Goal: Transaction & Acquisition: Purchase product/service

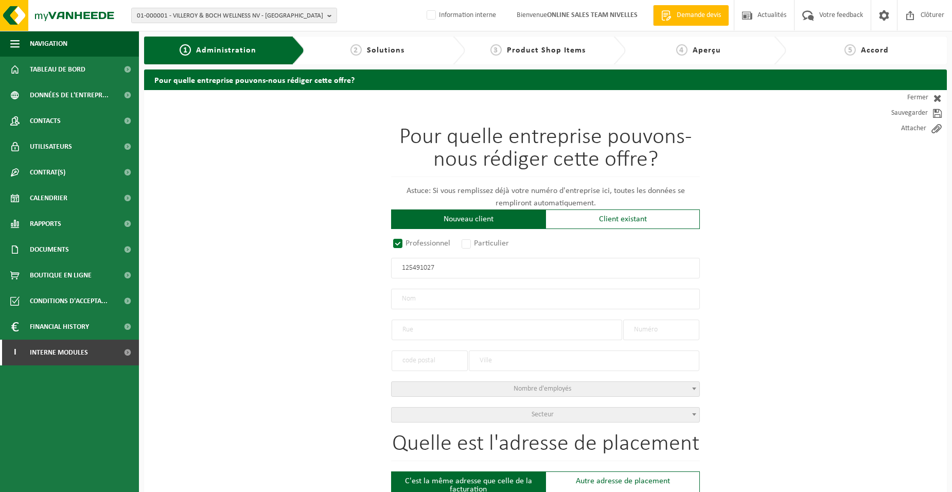
drag, startPoint x: 451, startPoint y: 270, endPoint x: 295, endPoint y: 279, distance: 155.7
type input "0764531531"
radio input "false"
select select
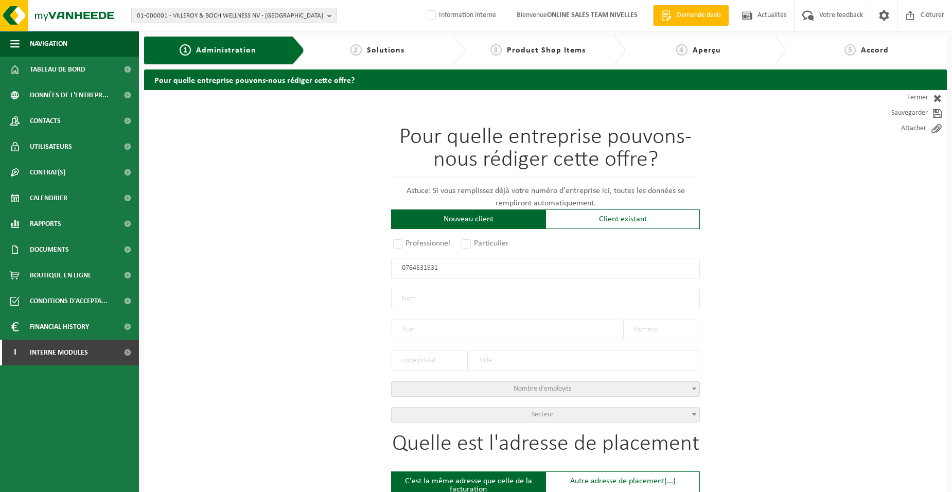
type input "LECLERCREATION SRL"
type input "RUE CHARLES CATALA"
type input "43"
type input "1460"
type input "ITTRE"
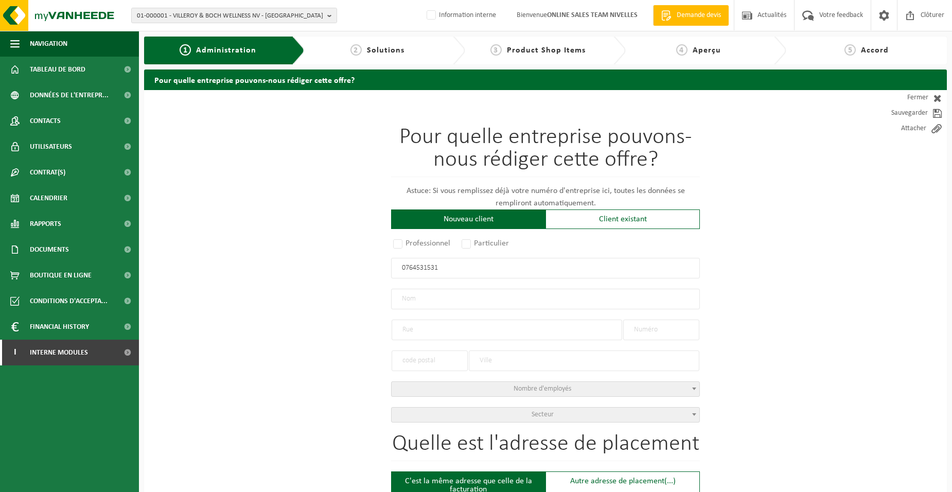
type input "2315090288"
radio input "true"
select select "145741"
type input "0764.531.531"
type input "LECLERCREATION SRL"
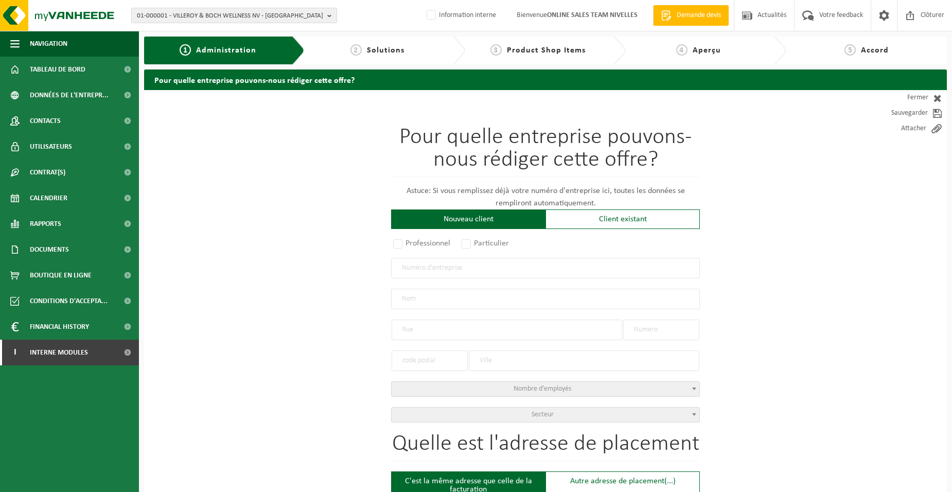
type input "RUE CHARLES CATALA"
type input "43"
type input "1460"
type input "ITTRE"
select select "11"
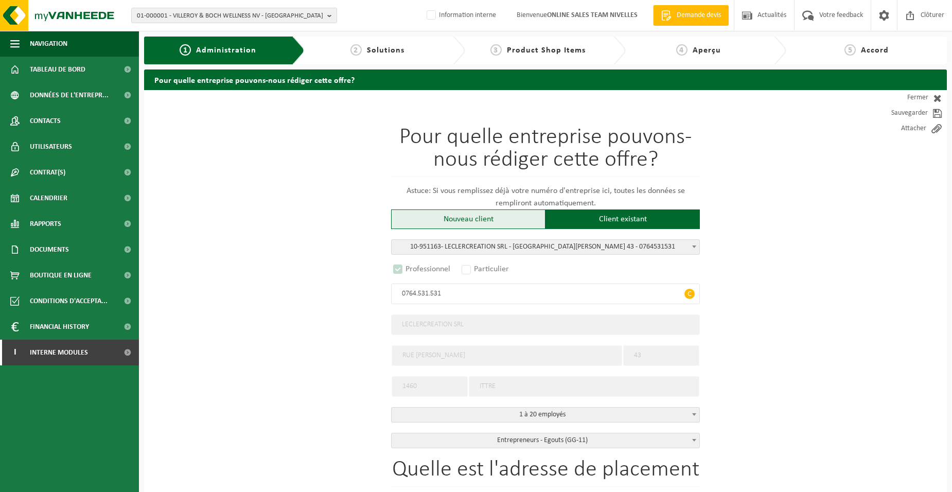
select select "D"
type input "0764.531.531"
click at [492, 270] on label "Particulier" at bounding box center [486, 269] width 52 height 14
select select
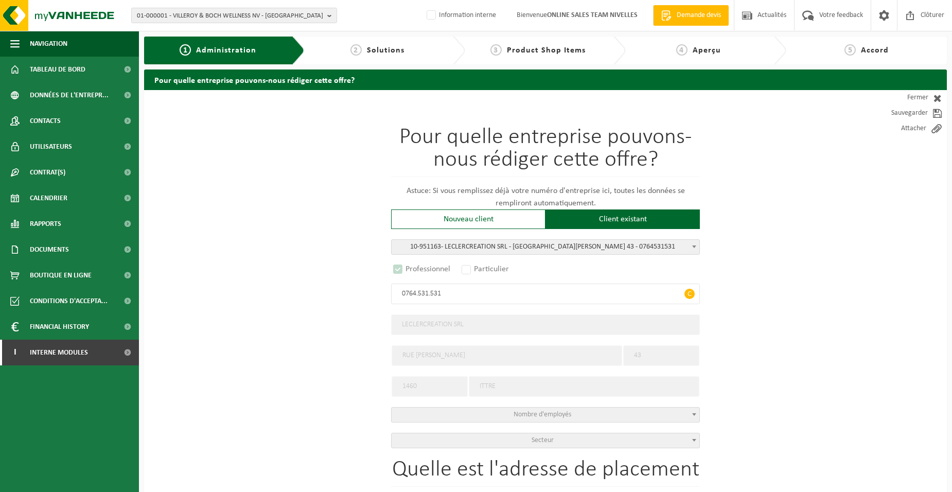
click at [468, 269] on label "Particulier" at bounding box center [486, 269] width 52 height 14
click at [491, 219] on div "Nouveau client" at bounding box center [468, 219] width 154 height 20
radio input "false"
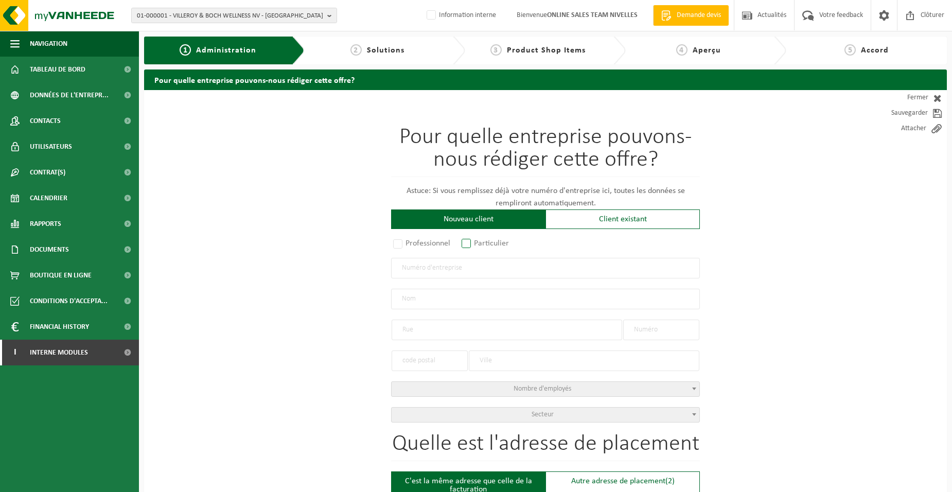
click at [474, 241] on label "Particulier" at bounding box center [486, 243] width 52 height 14
click at [477, 241] on input "Particulier" at bounding box center [480, 244] width 7 height 7
radio input "true"
select select "P"
select select "1707"
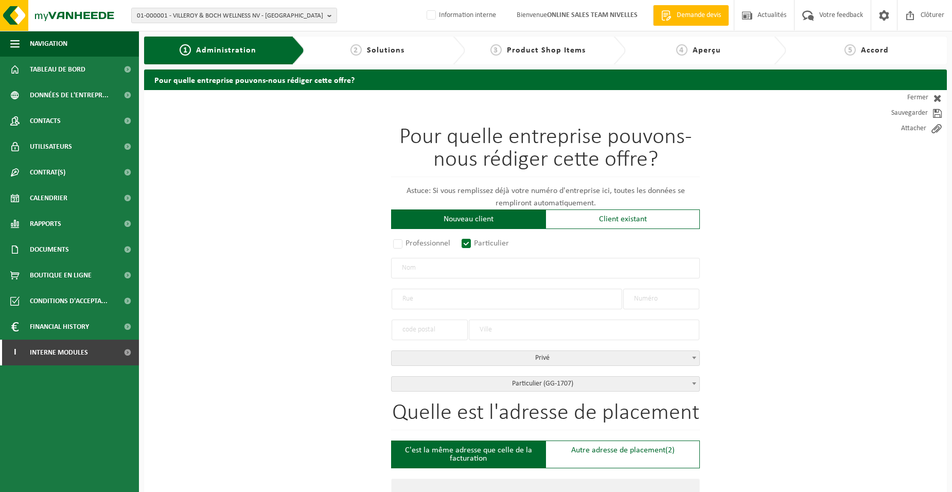
click at [461, 278] on div at bounding box center [507, 293] width 231 height 31
click at [460, 276] on input "text" at bounding box center [545, 268] width 309 height 21
type input "CHEVALIER JACQUES"
click at [425, 300] on input "text" at bounding box center [507, 299] width 231 height 21
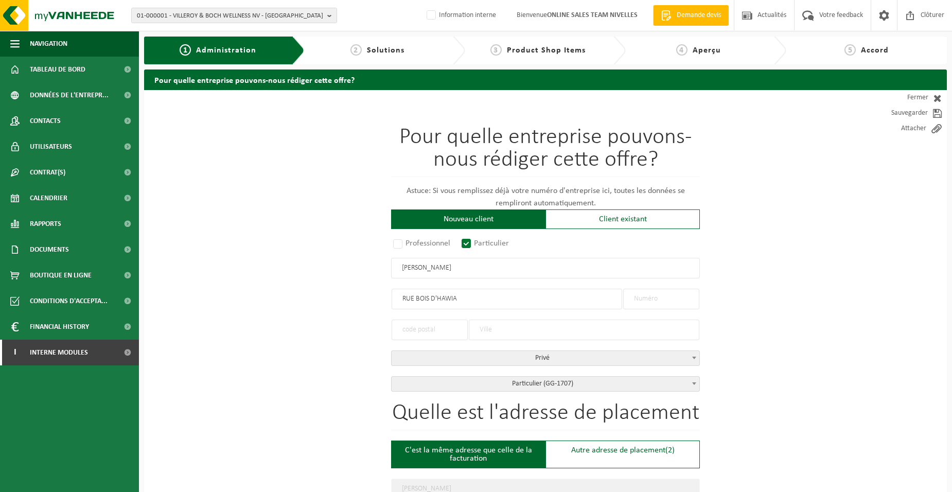
type input "RUE BOIS D'HAWIA"
click at [634, 299] on input "text" at bounding box center [661, 299] width 76 height 21
type input "24"
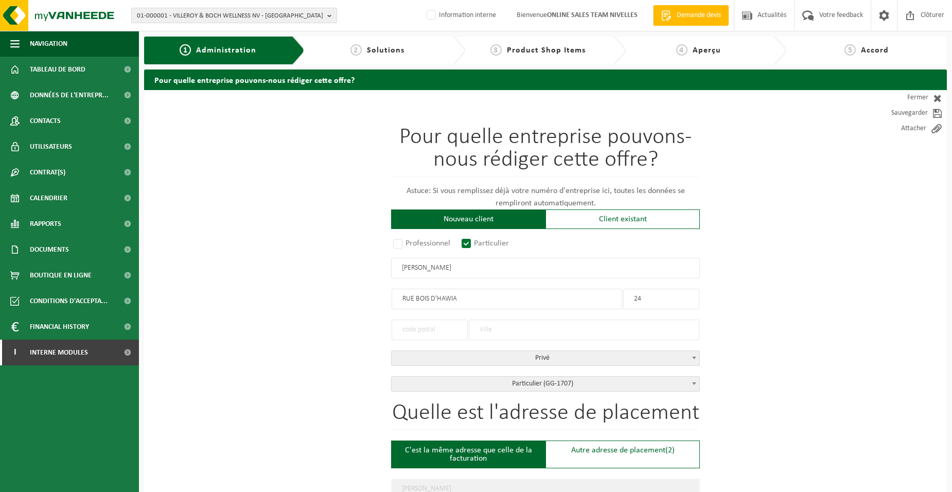
click at [416, 338] on input "text" at bounding box center [430, 330] width 76 height 21
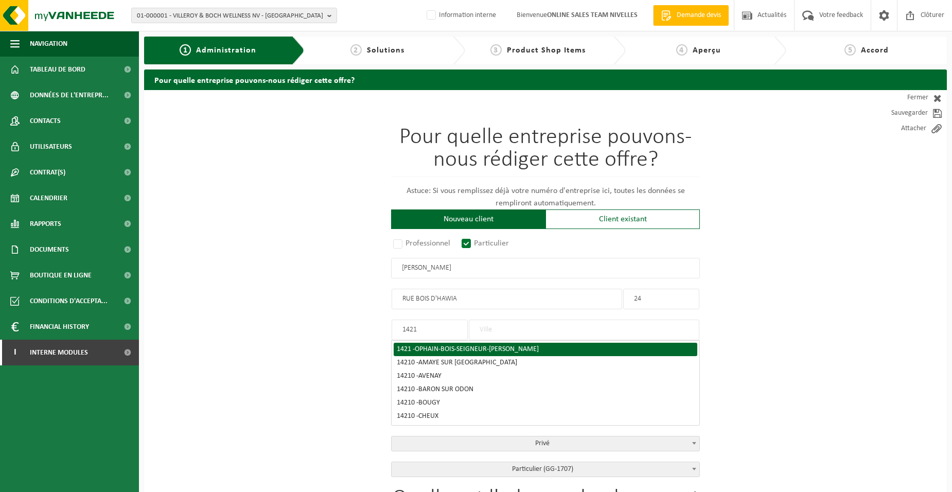
type input "1421"
click at [466, 345] on span "OPHAIN-BOIS-SEIGNEUR-ISAAC" at bounding box center [477, 349] width 124 height 8
type input "OPHAIN-BOIS-SEIGNEUR-ISAAC"
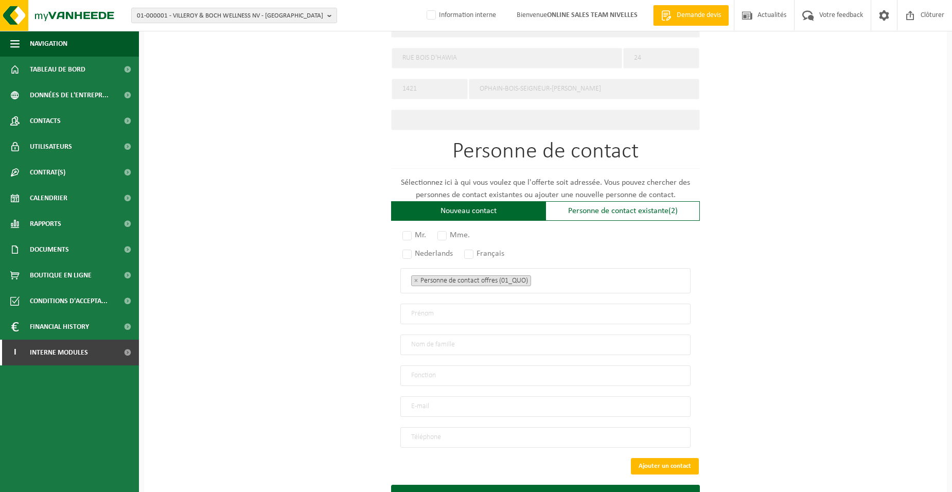
scroll to position [505, 0]
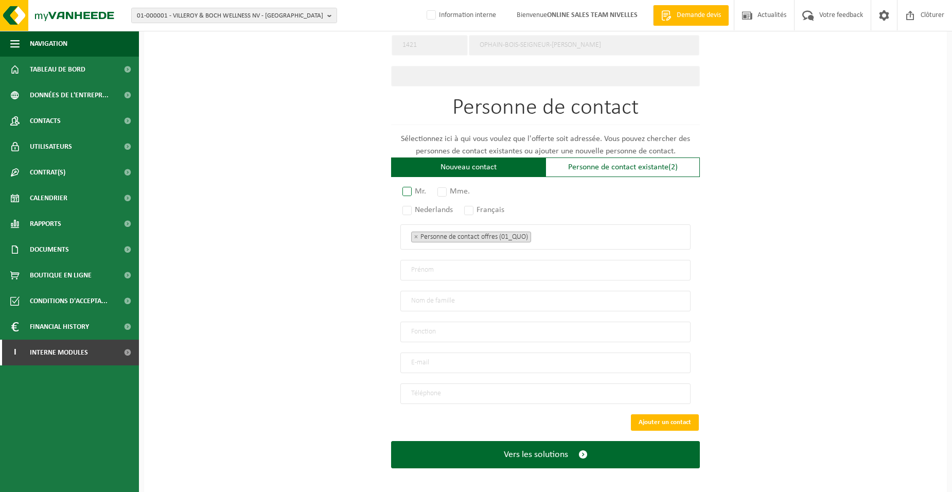
click at [412, 189] on label "Mr." at bounding box center [414, 191] width 29 height 14
radio input "true"
click at [470, 204] on label "Français" at bounding box center [484, 210] width 45 height 14
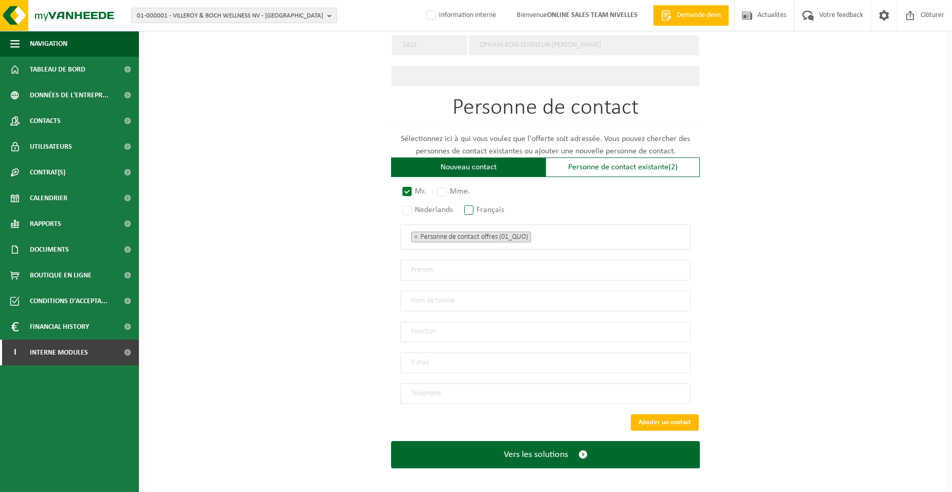
radio input "true"
click at [572, 236] on ul "× Personne de contact offres (01_QUO)" at bounding box center [545, 236] width 269 height 13
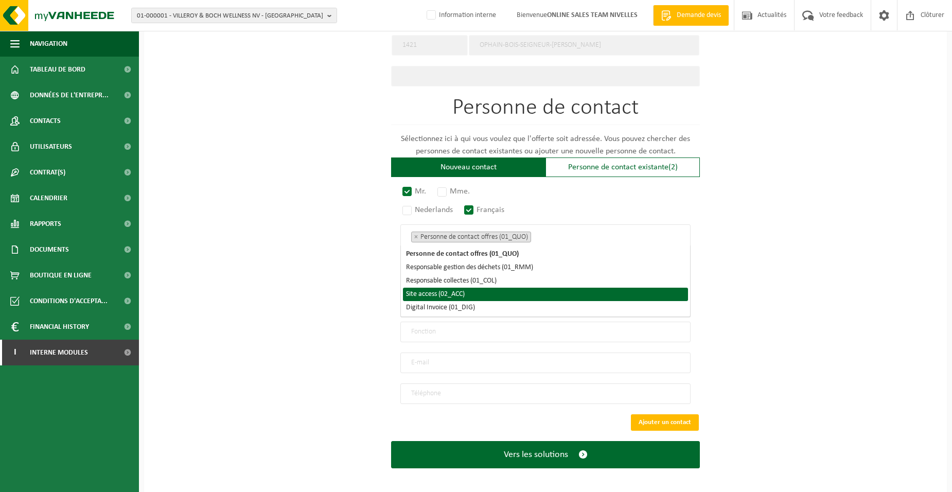
click at [462, 289] on li "Site access (02_ACC)" at bounding box center [545, 294] width 285 height 13
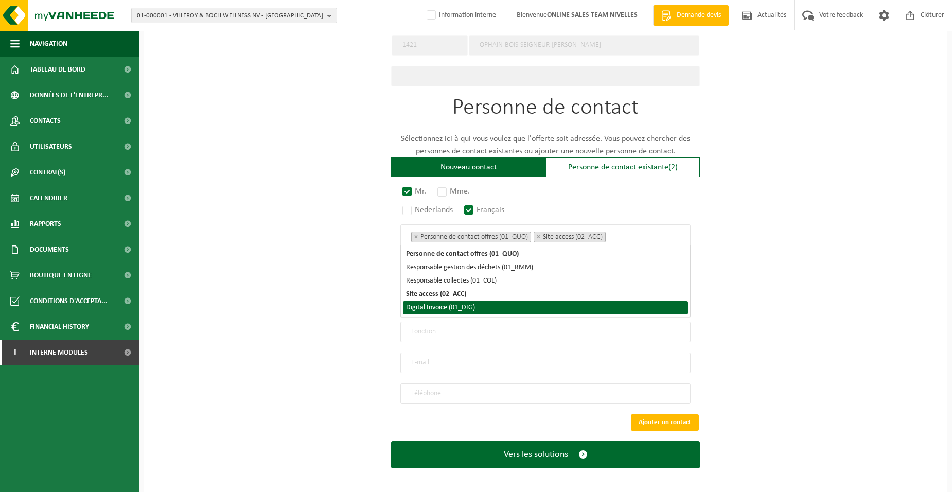
click at [461, 301] on li "Digital Invoice (01_DIG)" at bounding box center [545, 307] width 285 height 13
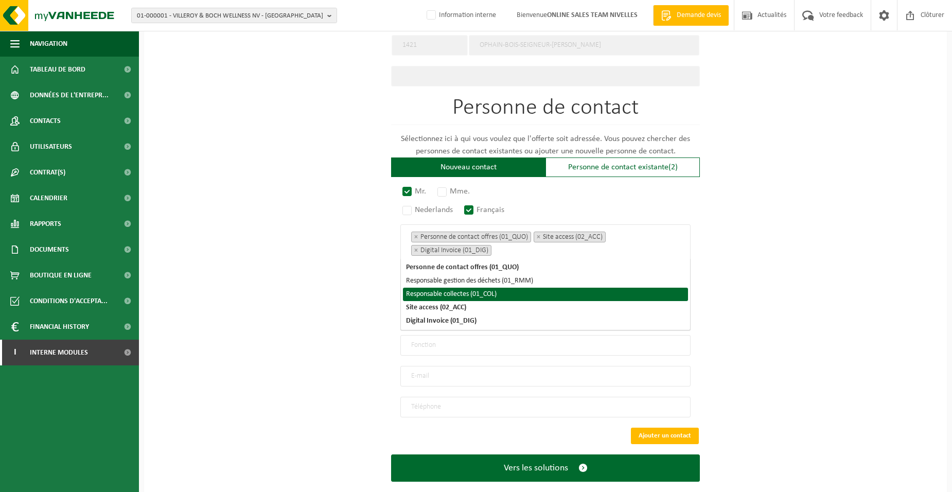
click at [310, 264] on div "Pour quelle entreprise pouvons-nous rédiger cette offre? Astuce: Si vous rempli…" at bounding box center [545, 46] width 803 height 923
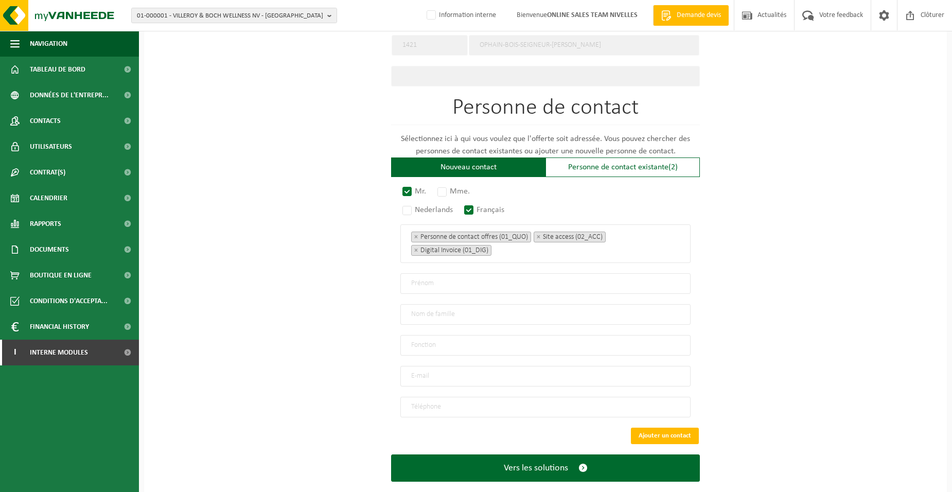
click at [432, 280] on input "text" at bounding box center [545, 283] width 290 height 21
type input "JACQUES"
click at [417, 313] on input "text" at bounding box center [545, 314] width 290 height 21
type input "CHEVALIER"
click at [433, 342] on input "text" at bounding box center [545, 345] width 290 height 21
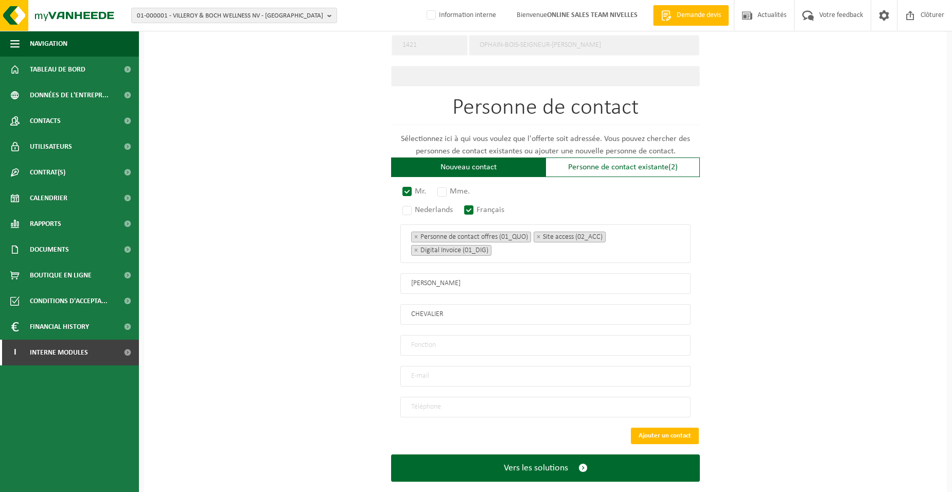
type input "Directeur"
click at [421, 371] on input "email" at bounding box center [545, 376] width 290 height 21
type input "JDC25A@GMAIL.COM"
click at [442, 403] on input "tel" at bounding box center [545, 407] width 290 height 21
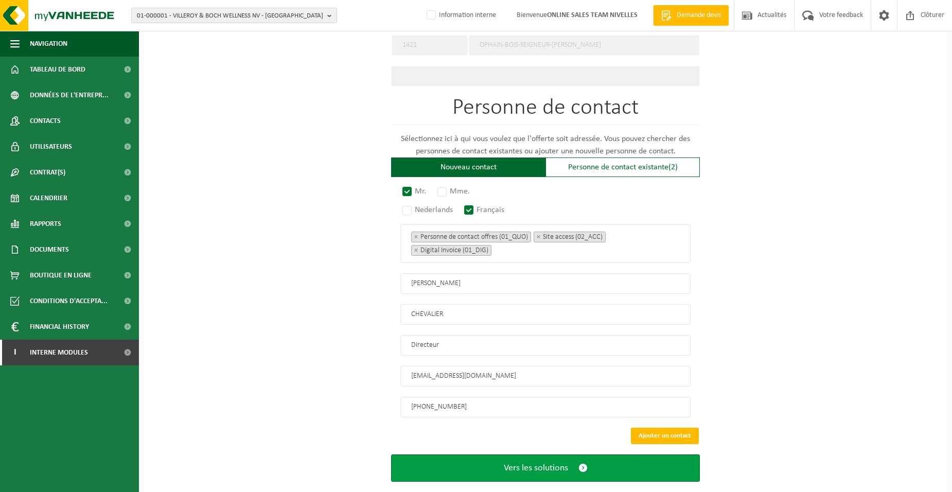
type input "+32 499 34 41 68"
click at [463, 456] on button "Vers les solutions" at bounding box center [545, 467] width 309 height 27
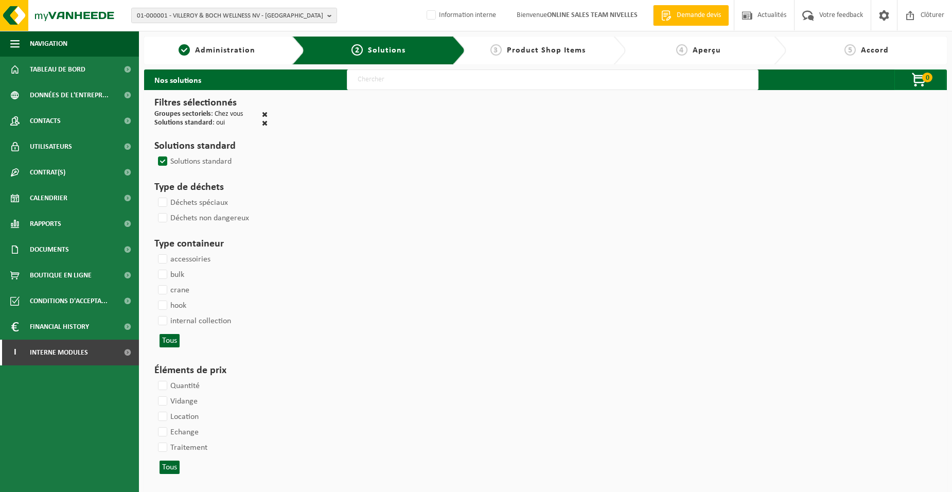
click at [360, 85] on input "text" at bounding box center [553, 79] width 412 height 21
type input "000052"
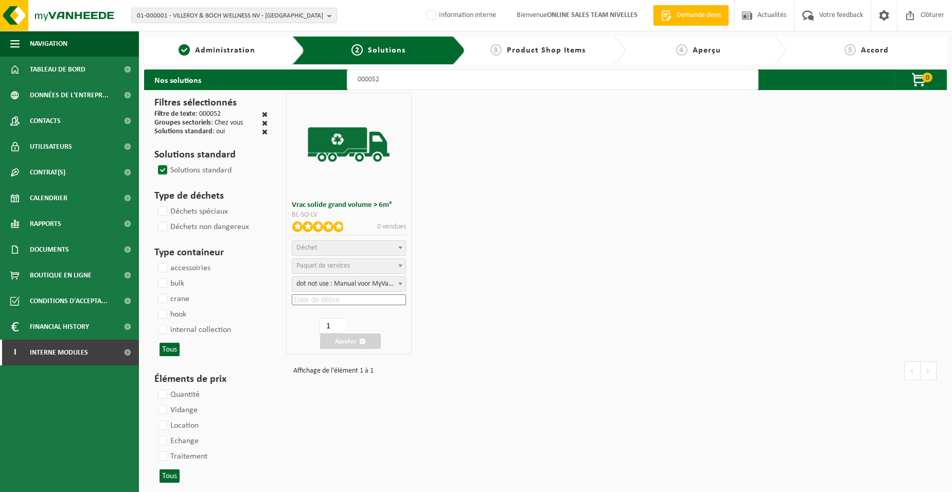
click at [363, 248] on span "Déchet" at bounding box center [348, 248] width 113 height 14
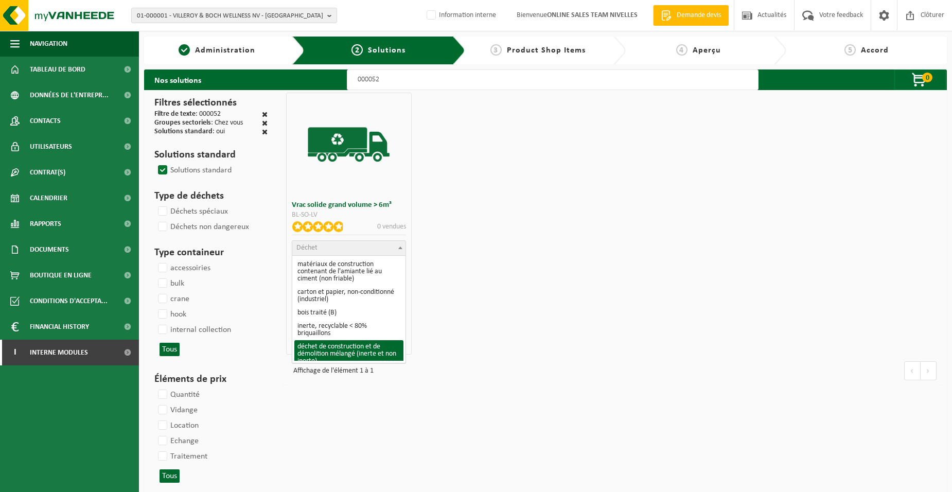
select select "31"
select select
select select "47"
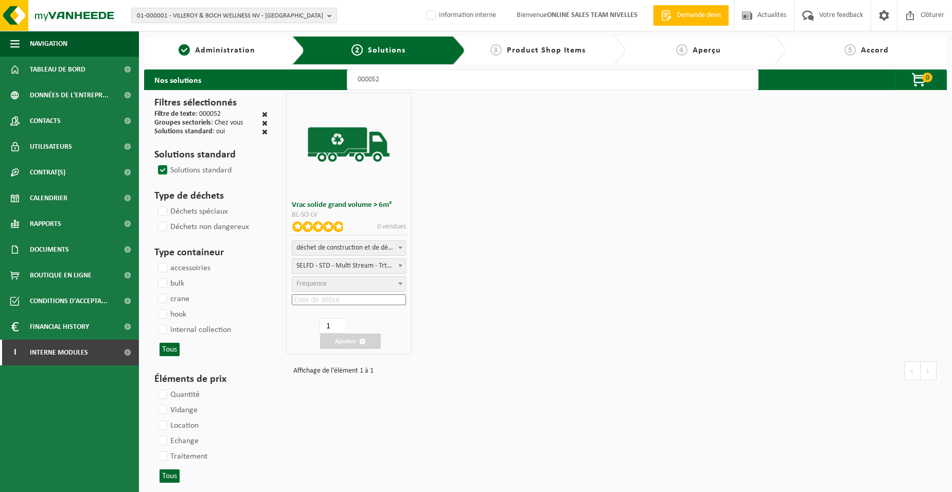
select select "25"
click at [352, 296] on input at bounding box center [349, 299] width 114 height 11
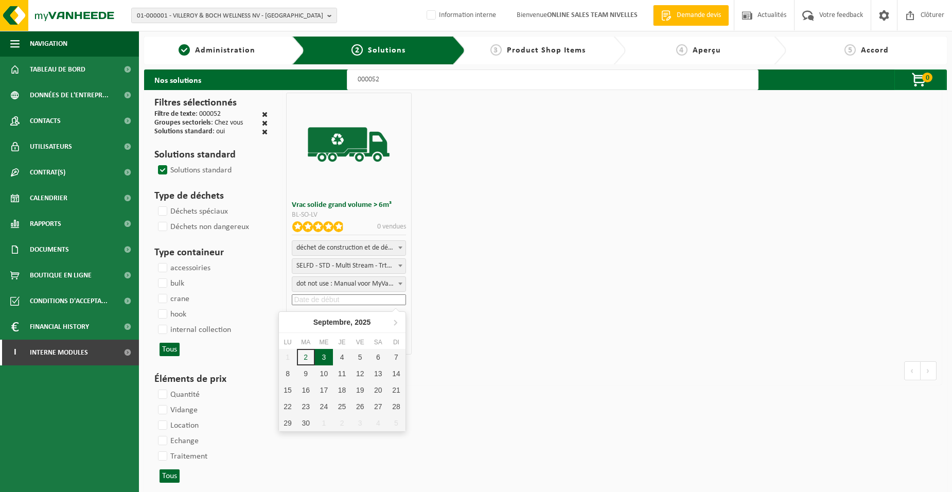
click at [325, 357] on div "3" at bounding box center [324, 357] width 18 height 16
type input "2025-09-03"
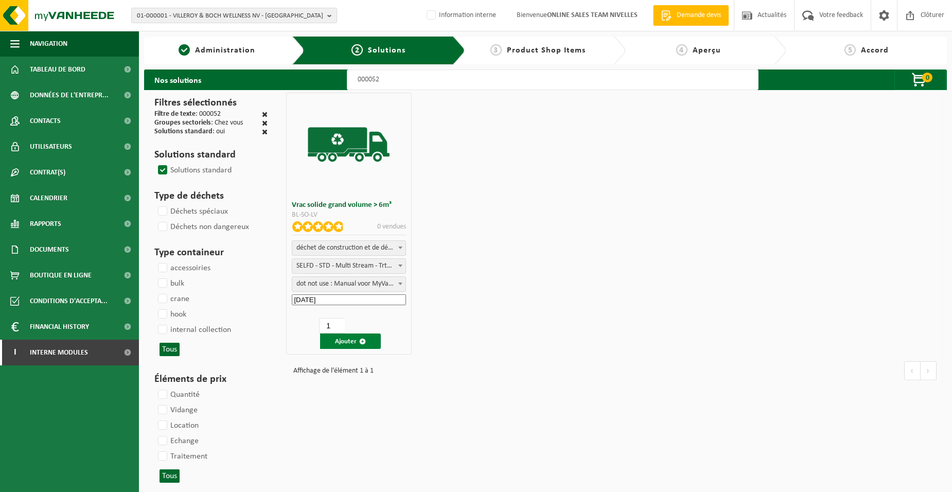
click at [342, 341] on button "Ajouter" at bounding box center [350, 341] width 61 height 15
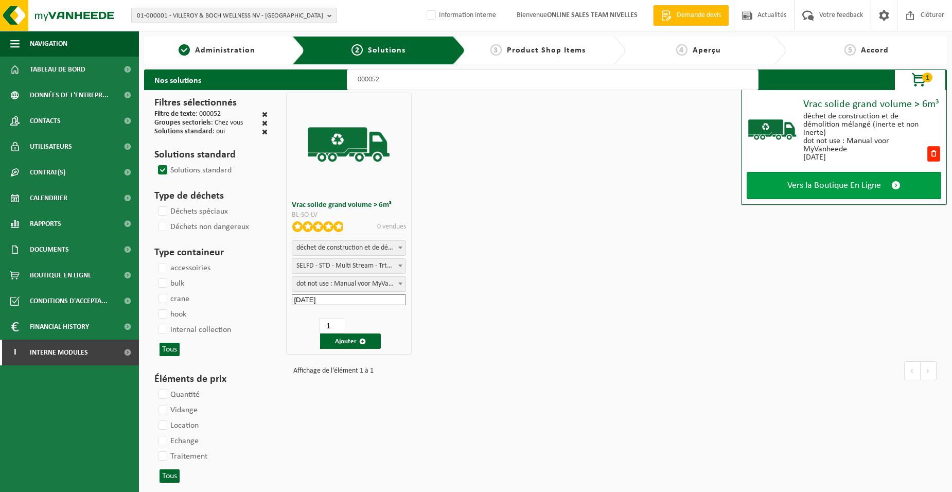
click at [839, 182] on span "Vers la Boutique En Ligne" at bounding box center [834, 185] width 94 height 11
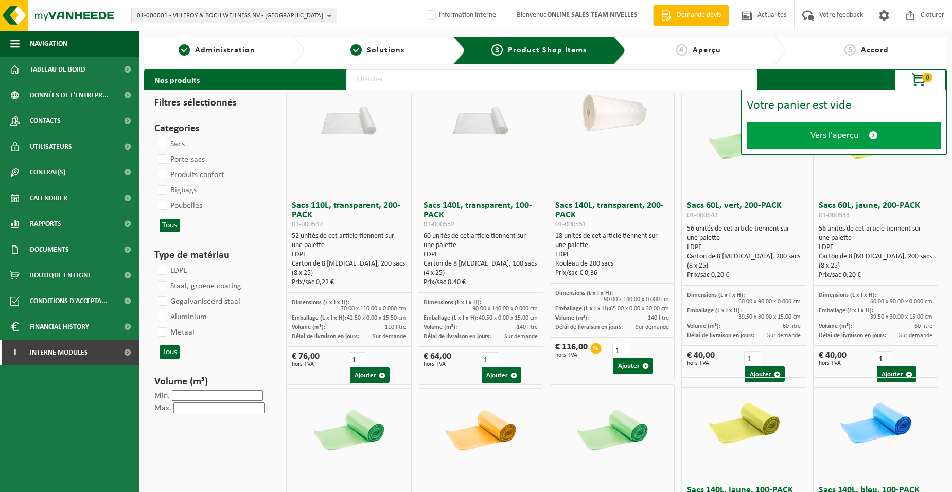
click at [805, 133] on link "Vers l'aperçu" at bounding box center [844, 135] width 195 height 27
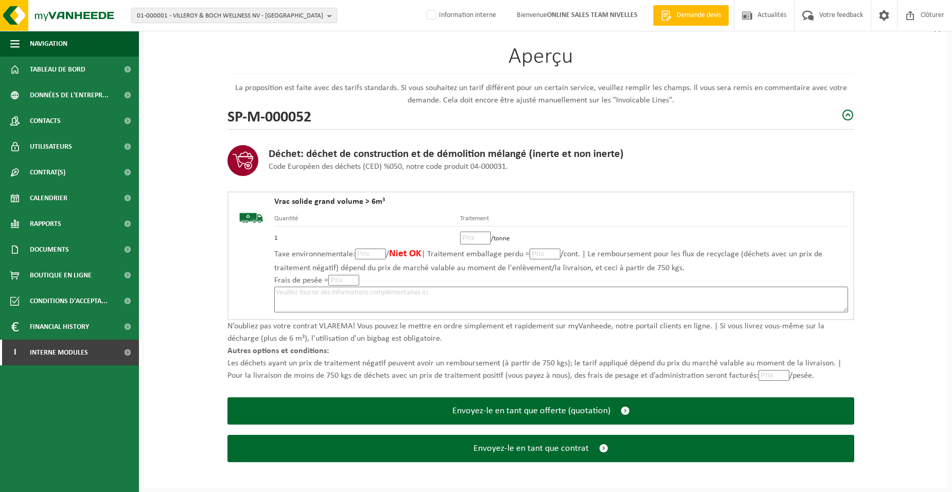
scroll to position [71, 0]
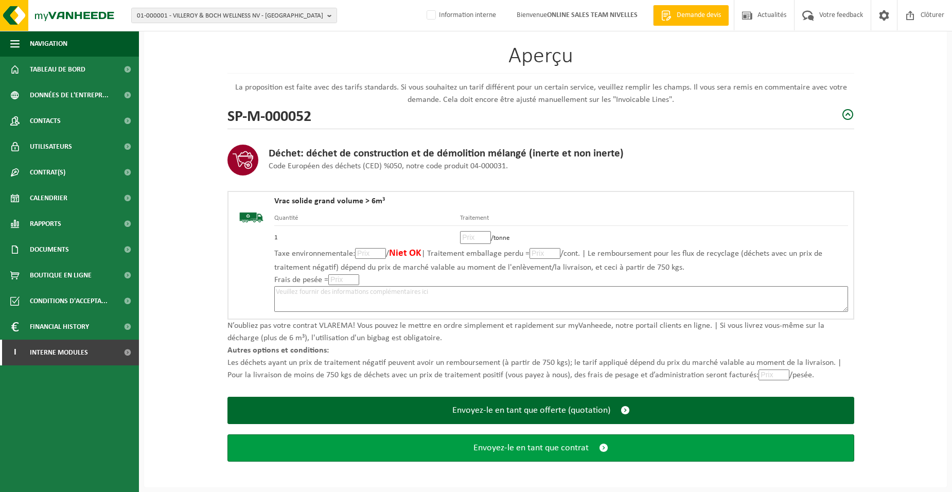
click at [498, 450] on span "Envoyez-le en tant que contrat" at bounding box center [531, 448] width 115 height 11
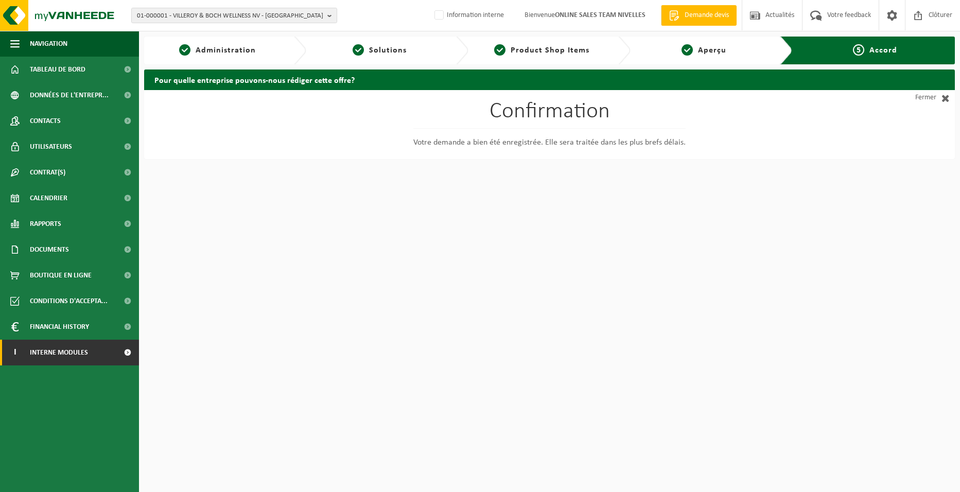
click at [36, 356] on span "Interne modules" at bounding box center [59, 353] width 58 height 26
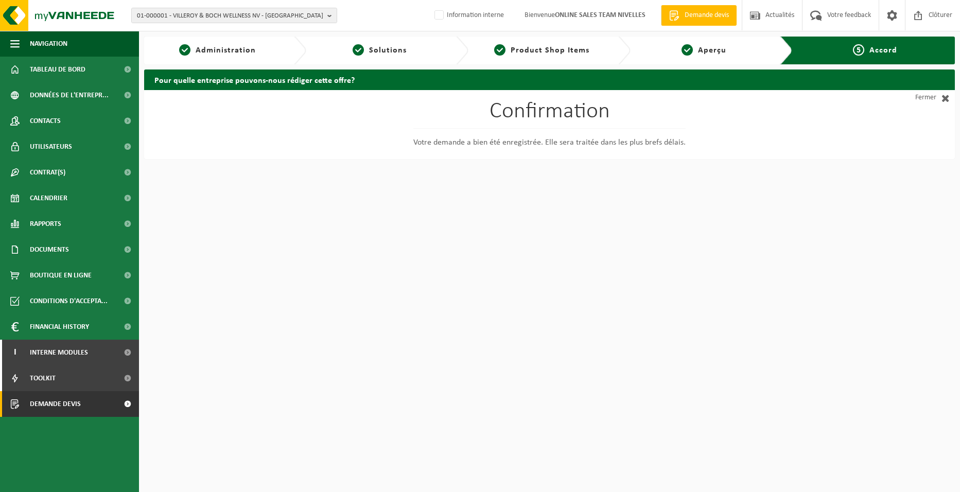
click at [82, 402] on link "Demande devis" at bounding box center [69, 404] width 139 height 26
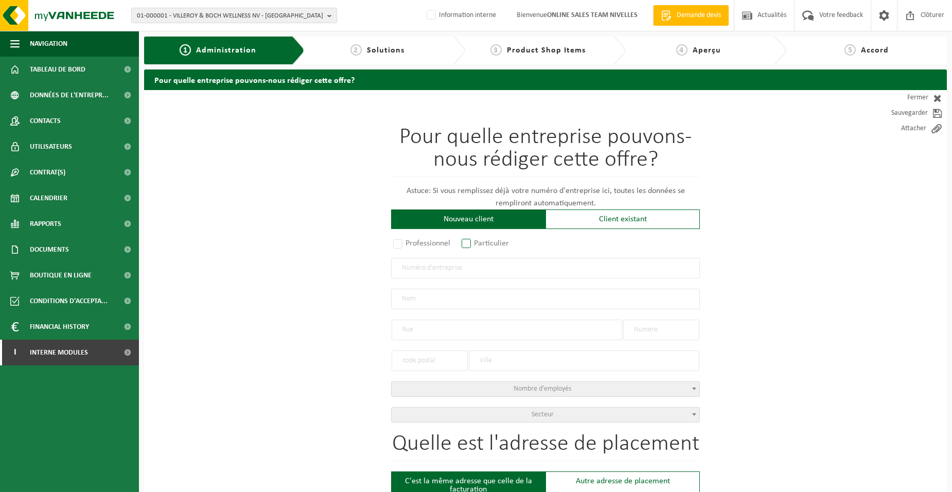
click at [470, 241] on label "Particulier" at bounding box center [486, 243] width 52 height 14
click at [477, 241] on input "Particulier" at bounding box center [480, 244] width 7 height 7
radio input "true"
select select "P"
select select "1707"
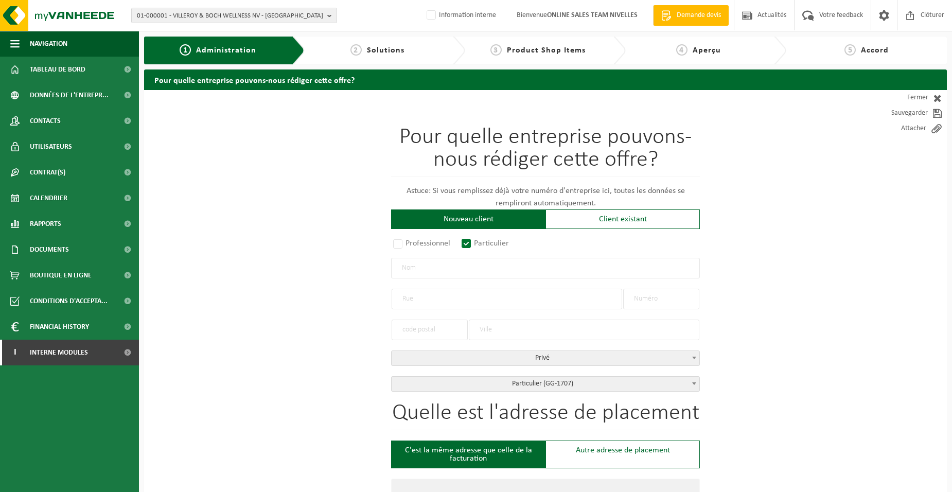
click at [464, 273] on input "text" at bounding box center [545, 268] width 309 height 21
type input "MEZHER HUSSEIN"
type input "[PERSON_NAME]"
click at [453, 299] on input "text" at bounding box center [507, 299] width 231 height 21
click at [433, 299] on input "RUE DE L4ENFANT" at bounding box center [507, 299] width 231 height 21
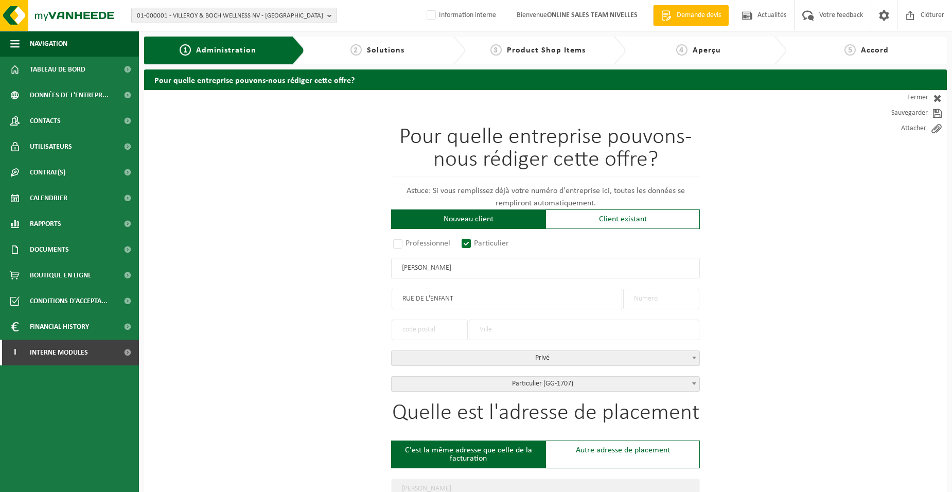
click at [466, 302] on input "RUE DE L'ENFANT" at bounding box center [507, 299] width 231 height 21
type input "RUE DE L'ENFANT"
click at [652, 302] on input "text" at bounding box center [661, 299] width 76 height 21
type input "137"
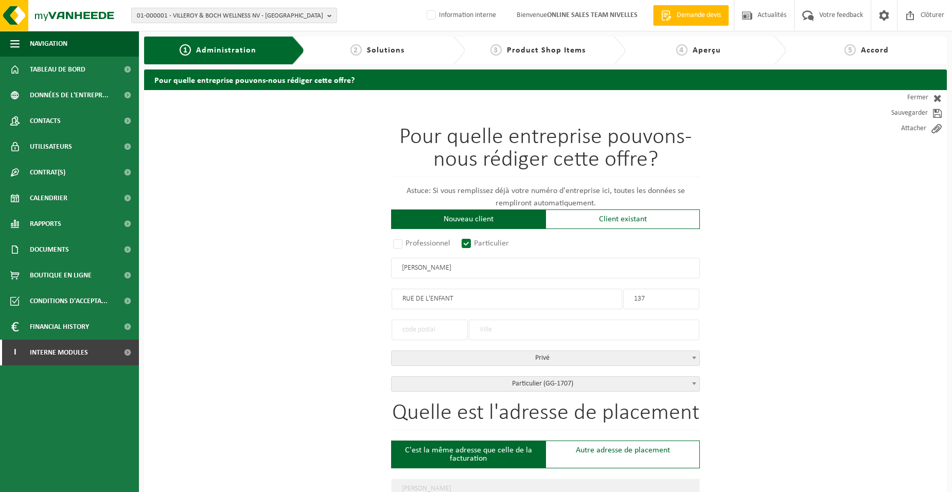
type input "137"
click at [449, 330] on input "text" at bounding box center [430, 330] width 76 height 21
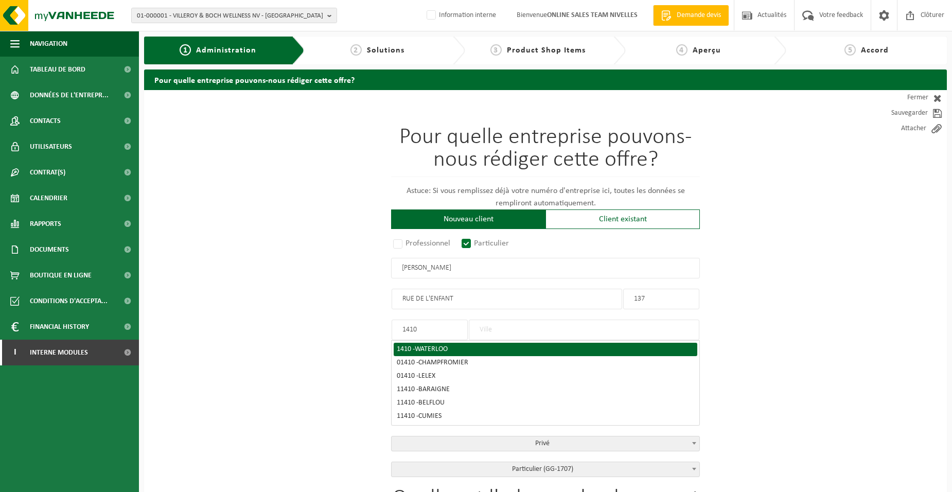
type input "1410"
click at [443, 348] on span "WATERLOO" at bounding box center [431, 349] width 33 height 8
type input "WATERLOO"
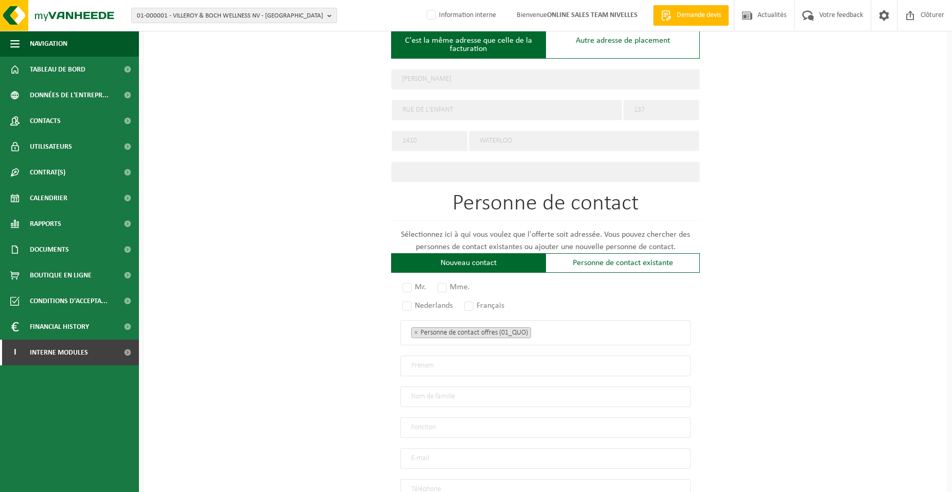
scroll to position [412, 0]
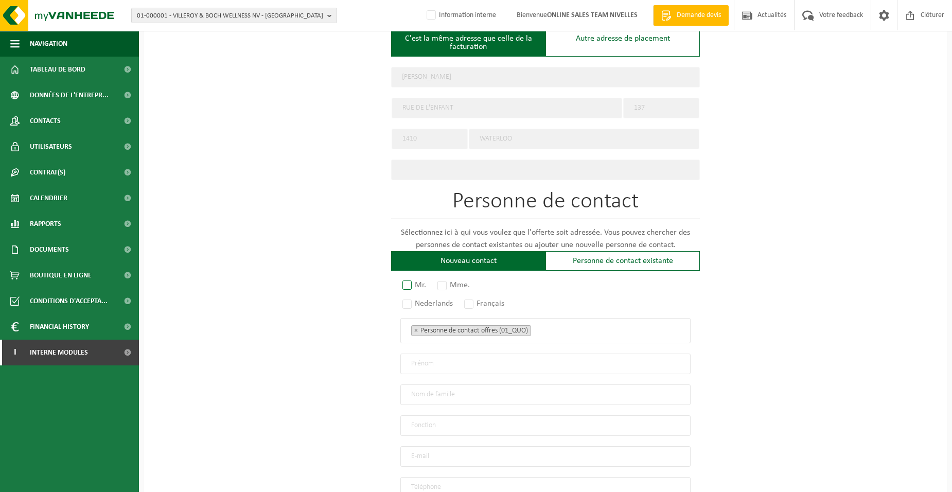
click at [405, 283] on label "Mr." at bounding box center [414, 285] width 29 height 14
radio input "true"
click at [474, 300] on label "Français" at bounding box center [484, 303] width 45 height 14
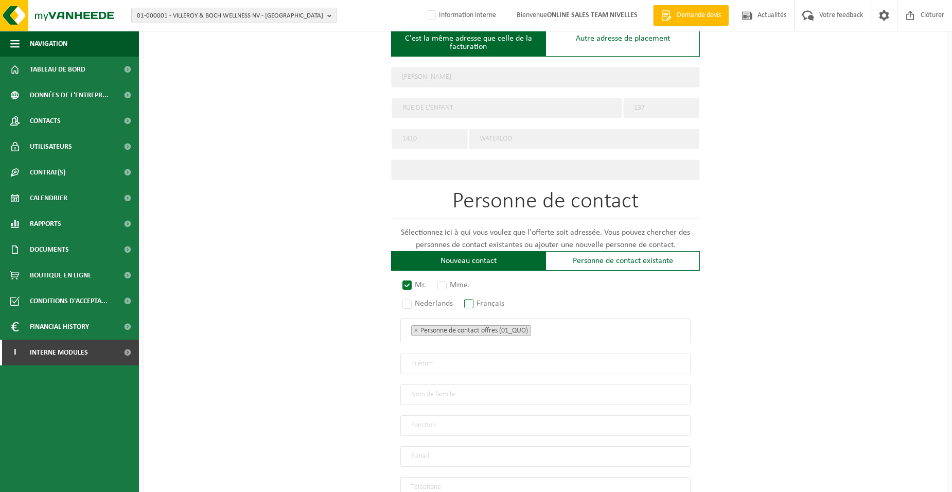
radio input "true"
click at [552, 327] on ul "× Personne de contact offres (01_QUO)" at bounding box center [545, 330] width 269 height 13
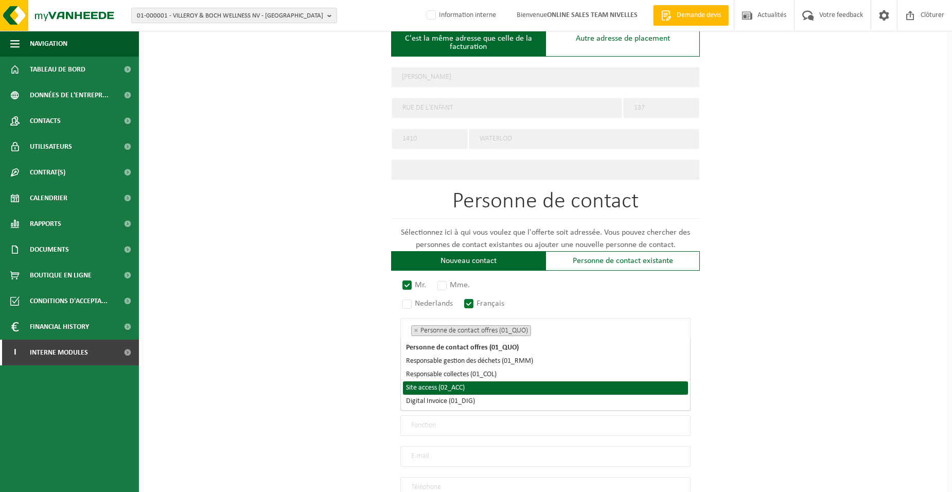
click at [489, 388] on li "Site access (02_ACC)" at bounding box center [545, 387] width 285 height 13
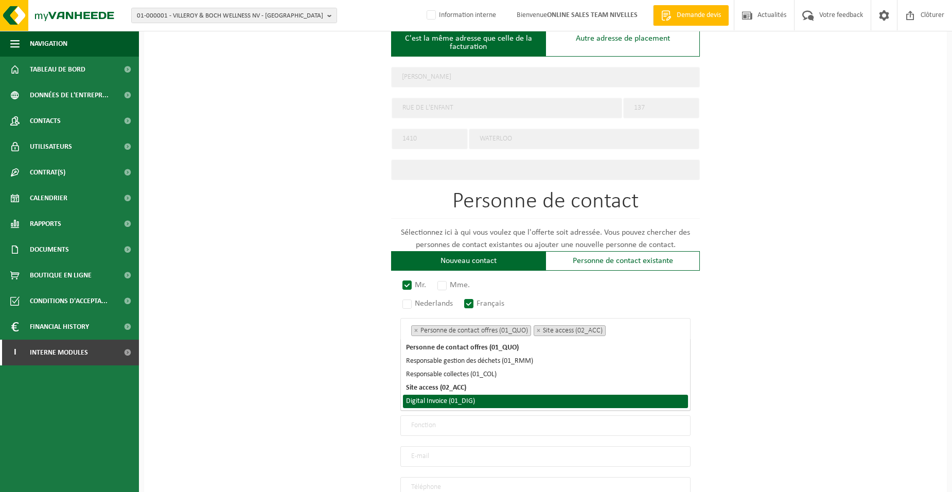
click at [495, 406] on li "Digital Invoice (01_DIG)" at bounding box center [545, 401] width 285 height 13
click at [258, 391] on div "Pour quelle entreprise pouvons-nous rédiger cette offre? Astuce: Si vous rempli…" at bounding box center [545, 139] width 803 height 923
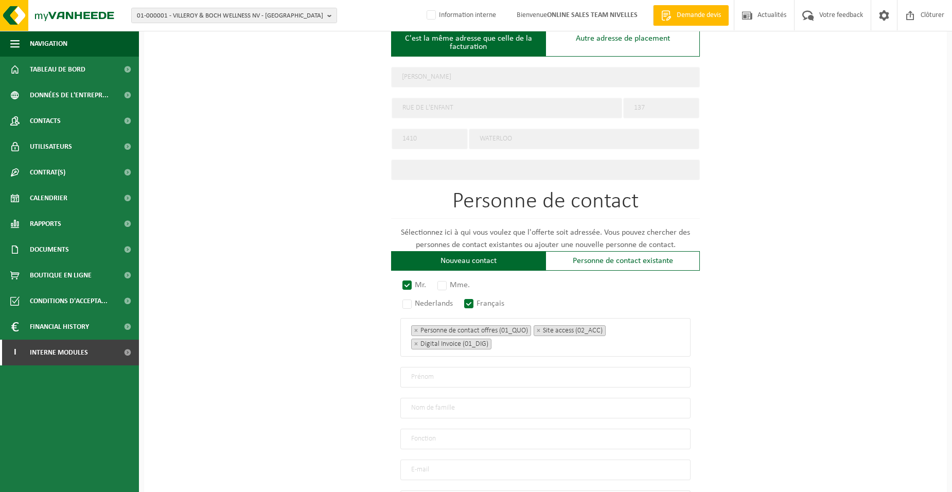
click at [440, 378] on input "text" at bounding box center [545, 377] width 290 height 21
type input "HUSSEIN"
click at [474, 405] on input "text" at bounding box center [545, 408] width 290 height 21
type input "MEZHER"
click at [436, 433] on input "text" at bounding box center [545, 439] width 290 height 21
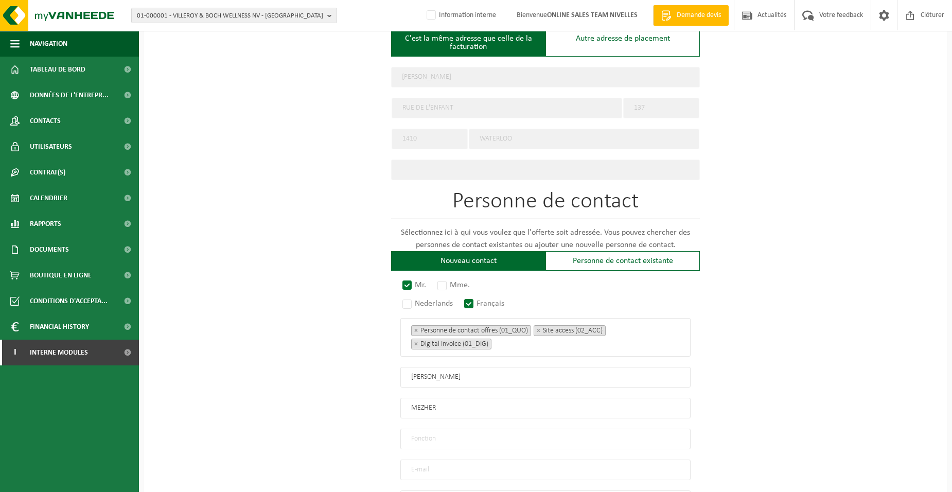
type input "Directeur"
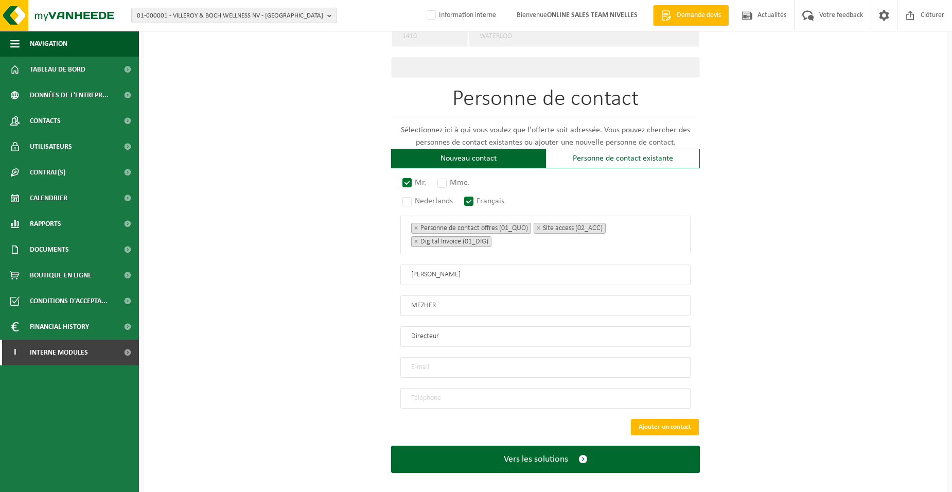
scroll to position [515, 0]
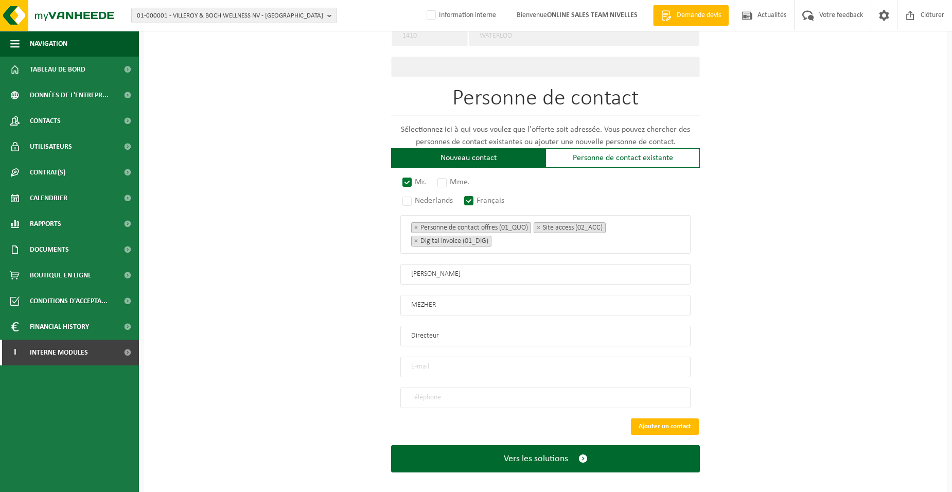
click at [432, 364] on input "email" at bounding box center [545, 367] width 290 height 21
type input "HM8@OUTLOOK.BE"
click at [441, 393] on input "tel" at bounding box center [545, 398] width 290 height 21
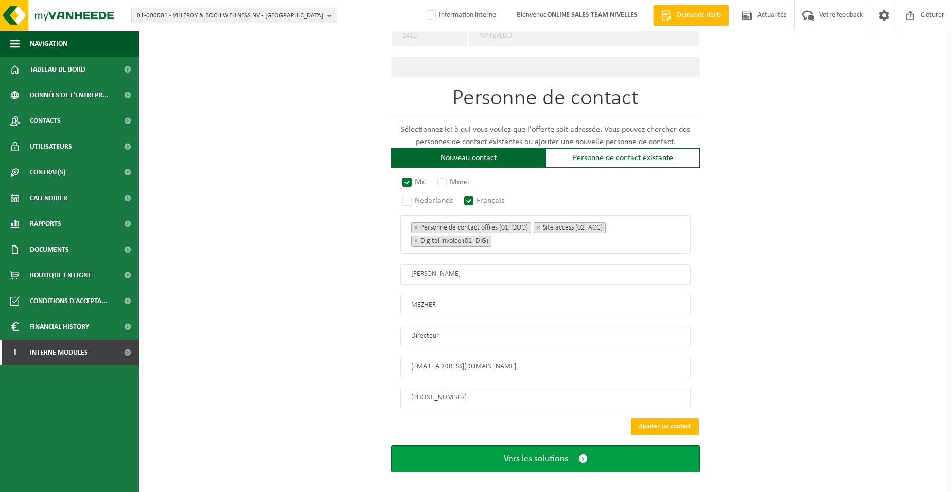
type input "+32 471 10 00 00"
click at [466, 445] on button "Vers les solutions" at bounding box center [545, 458] width 309 height 27
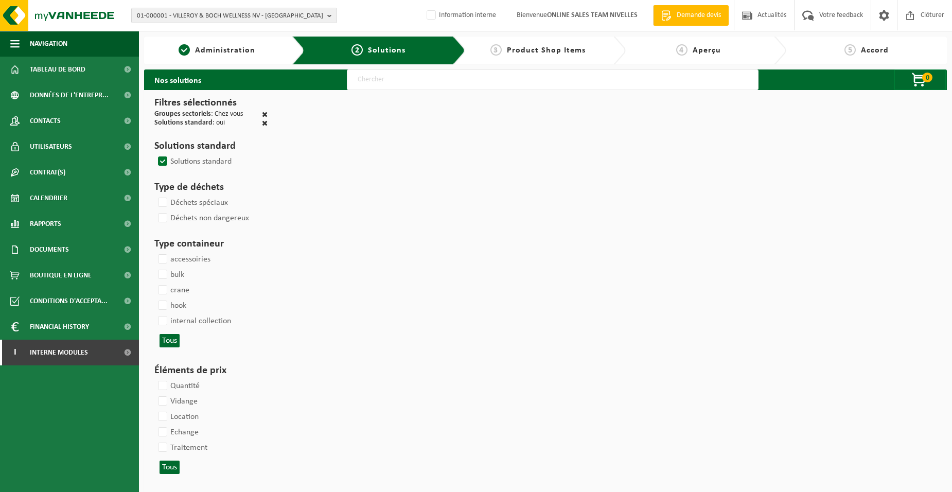
click at [378, 83] on input "text" at bounding box center [553, 79] width 412 height 21
type input "000052"
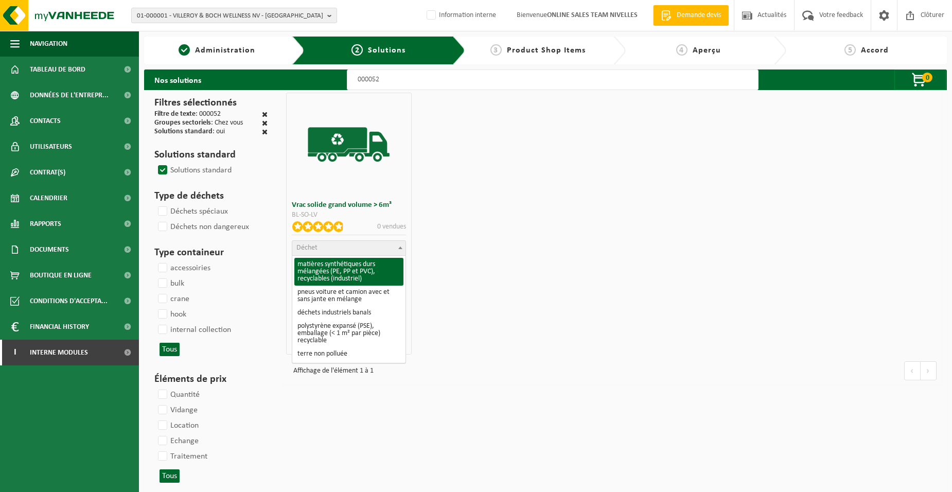
click at [338, 251] on span "Déchet" at bounding box center [348, 248] width 113 height 14
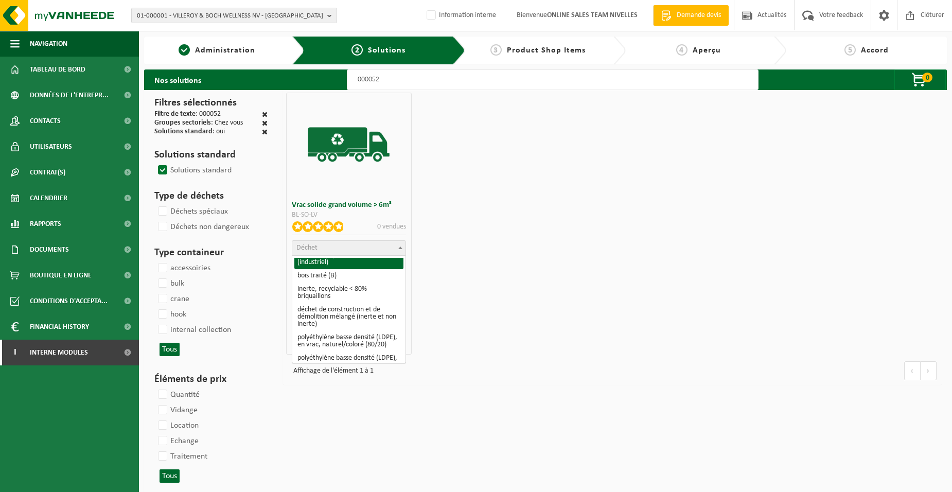
scroll to position [154, 0]
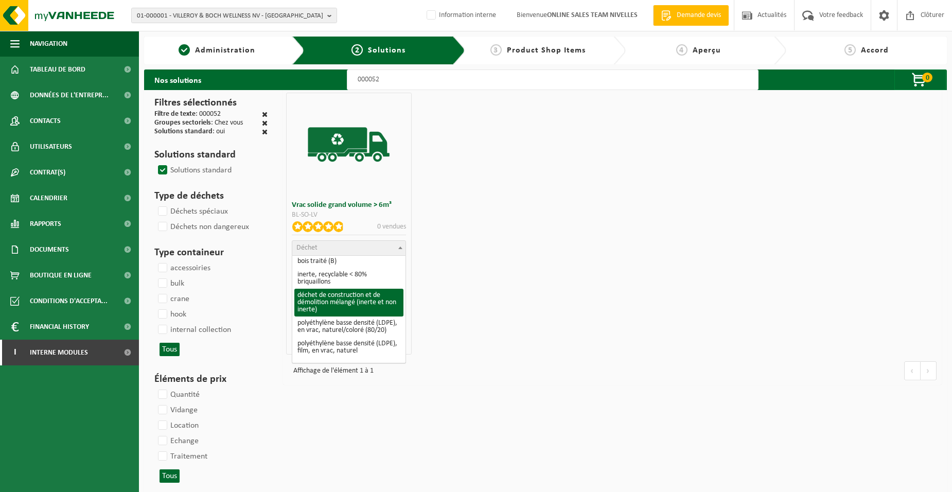
select select "31"
select select
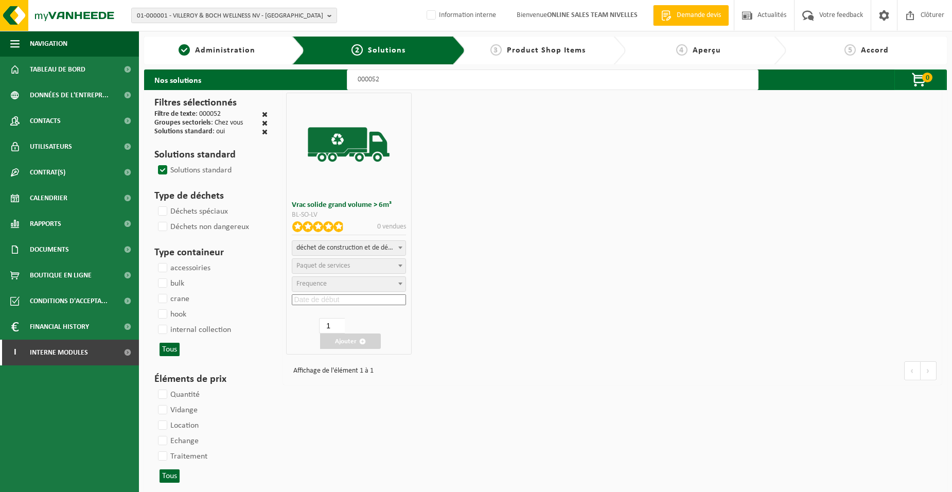
select select
select select "47"
select select "25"
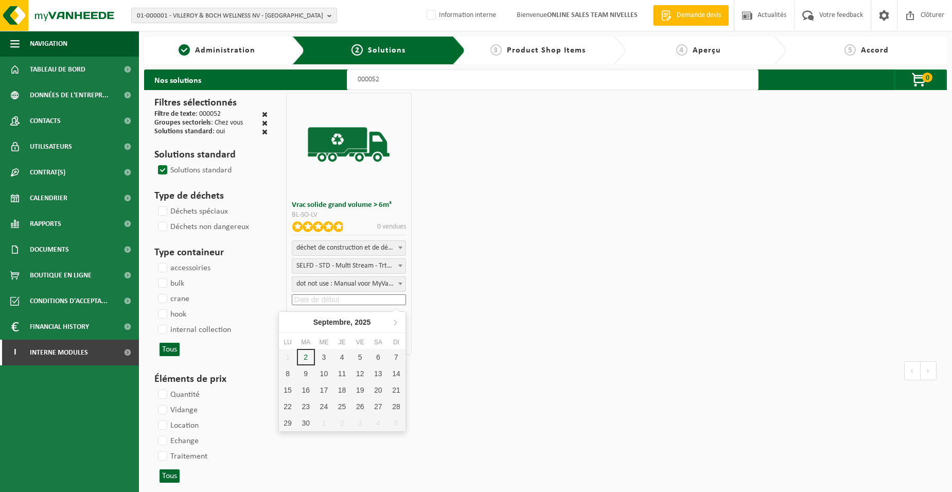
click at [334, 297] on input at bounding box center [349, 299] width 114 height 11
click at [326, 351] on div "3" at bounding box center [324, 357] width 18 height 16
type input "2025-09-03"
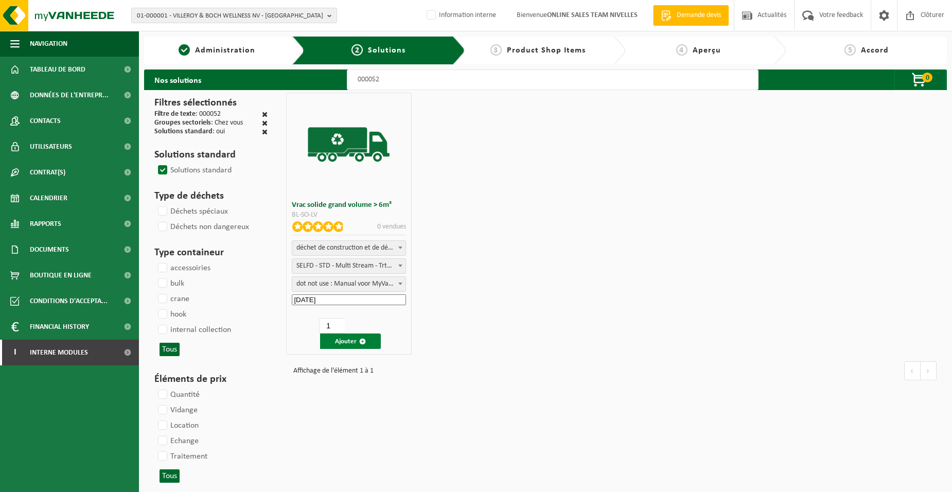
click at [351, 341] on button "Ajouter" at bounding box center [350, 341] width 61 height 15
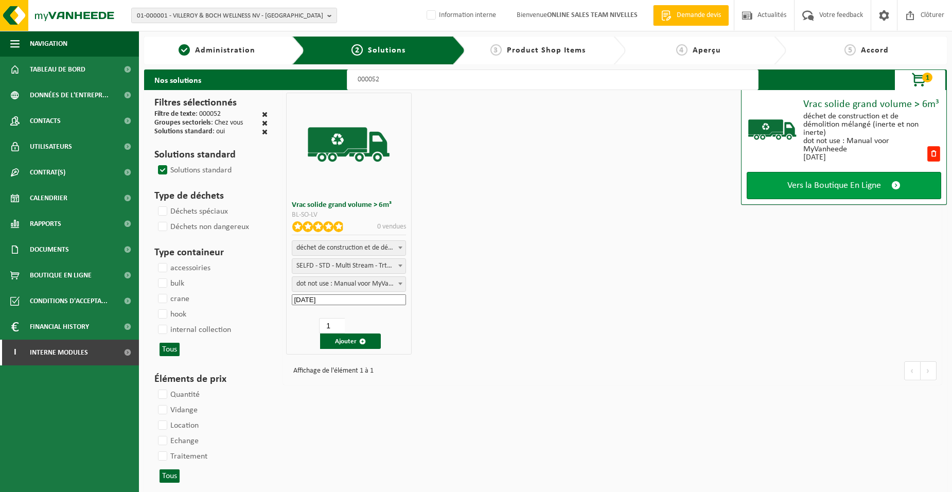
click at [777, 198] on link "Vers la Boutique En Ligne" at bounding box center [844, 185] width 195 height 27
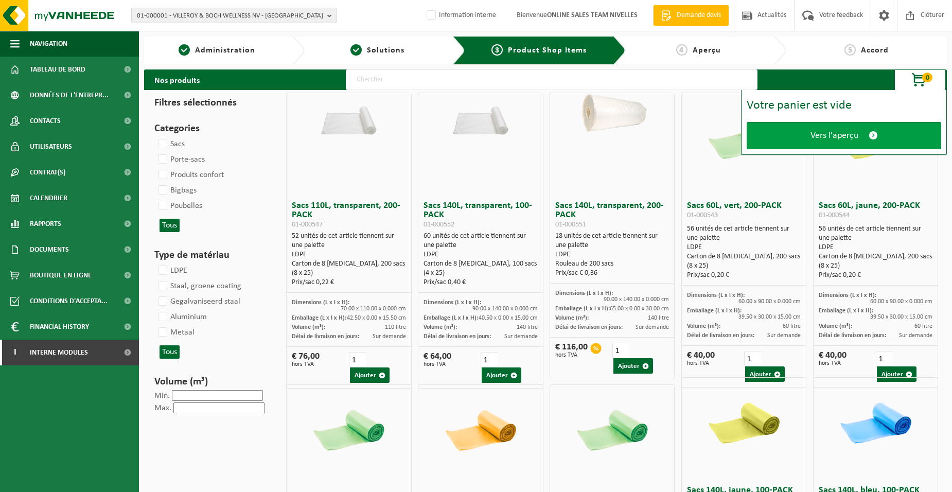
click at [787, 132] on link "Vers l'aperçu" at bounding box center [844, 135] width 195 height 27
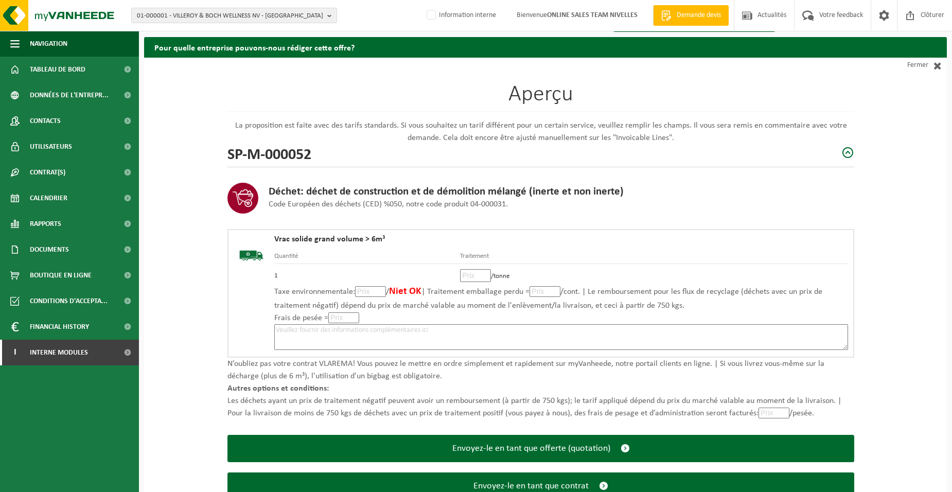
scroll to position [71, 0]
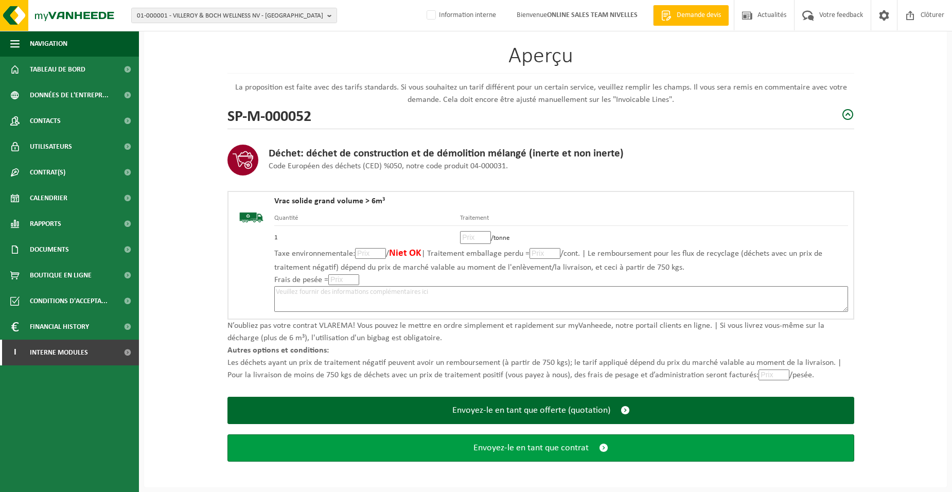
click at [497, 452] on span "Envoyez-le en tant que contrat" at bounding box center [531, 448] width 115 height 11
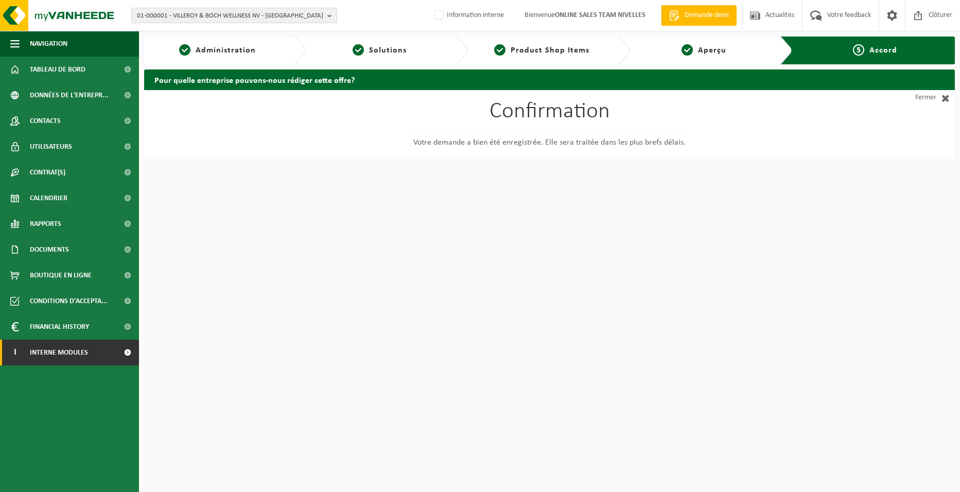
click at [96, 347] on link "I Interne modules" at bounding box center [69, 353] width 139 height 26
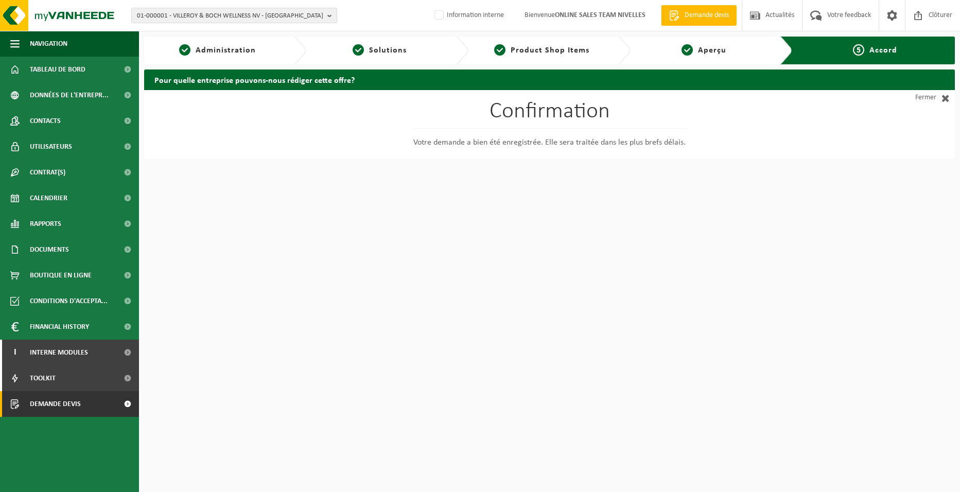
click at [92, 405] on link "Demande devis" at bounding box center [69, 404] width 139 height 26
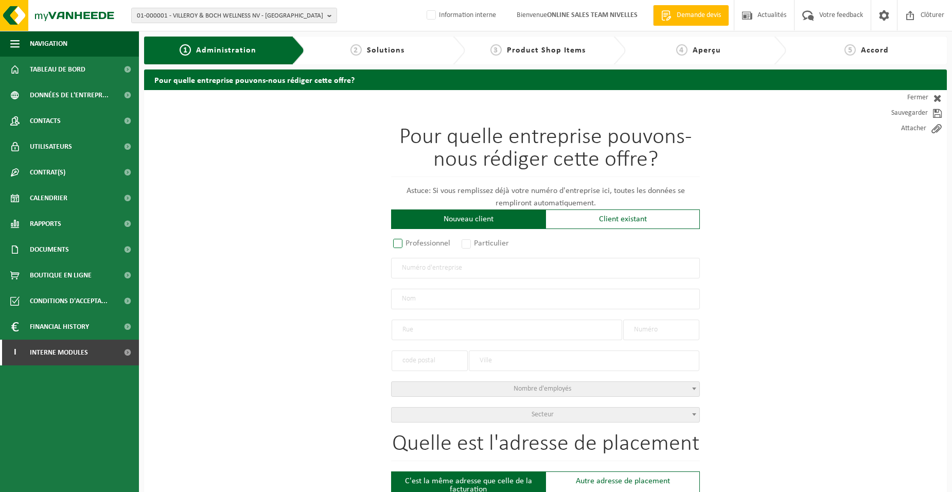
click at [412, 246] on label "Professionnel" at bounding box center [422, 243] width 62 height 14
click at [412, 246] on input "Professionnel" at bounding box center [411, 244] width 7 height 7
radio input "true"
click at [423, 267] on input "text" at bounding box center [545, 268] width 309 height 21
type input "1025491027"
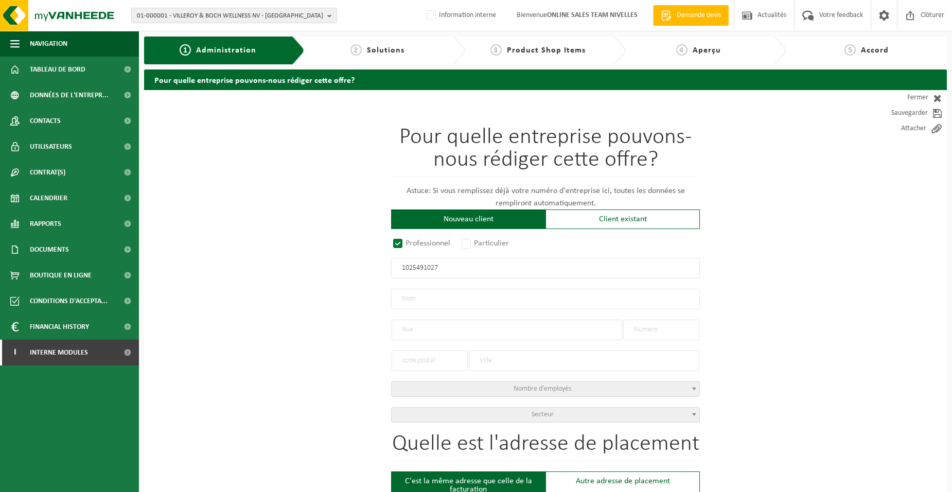
radio input "true"
type input "1025491027"
type input "ADF ROOF BV"
type input "LEUVENSESTRAAT"
type input "131 / 2"
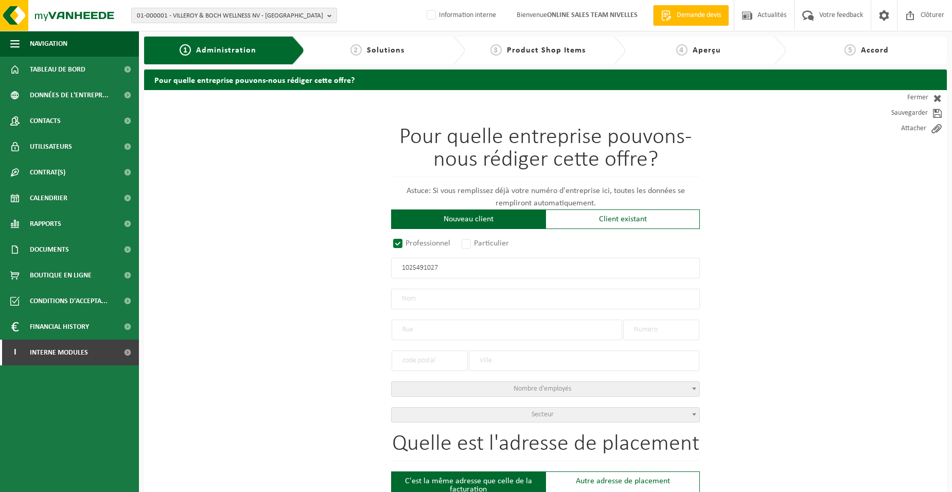
type input "3300"
type input "TIENEN"
select select "D"
type input "ADF ROOF BV"
type input "LEUVENSESTRAAT"
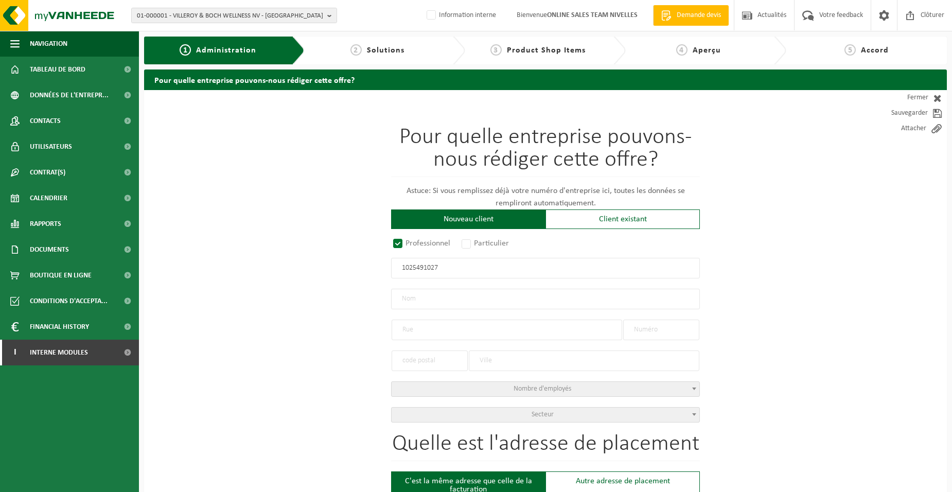
type input "131 / 2"
type input "3300"
type input "TIENEN"
type input "1025491027"
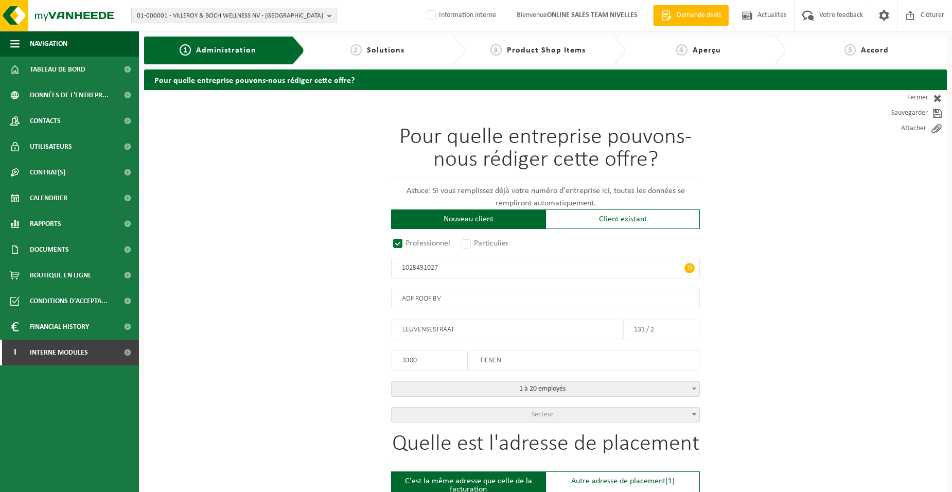
drag, startPoint x: 467, startPoint y: 331, endPoint x: 255, endPoint y: 322, distance: 211.7
type input "CHAUSSEE DE LASNE"
drag, startPoint x: 663, startPoint y: 328, endPoint x: 577, endPoint y: 332, distance: 86.0
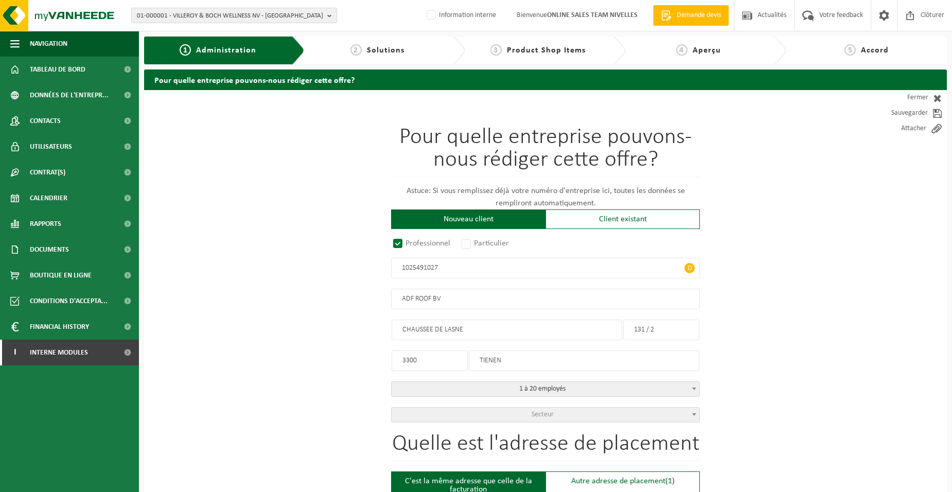
click at [577, 332] on div "Pour quelle entreprise pouvons-nous rédiger cette offre? Astuce: Si vous rempli…" at bounding box center [545, 274] width 309 height 296
type input "1"
click at [435, 358] on input "3300" at bounding box center [430, 361] width 76 height 21
drag, startPoint x: 435, startPoint y: 358, endPoint x: 56, endPoint y: 340, distance: 379.7
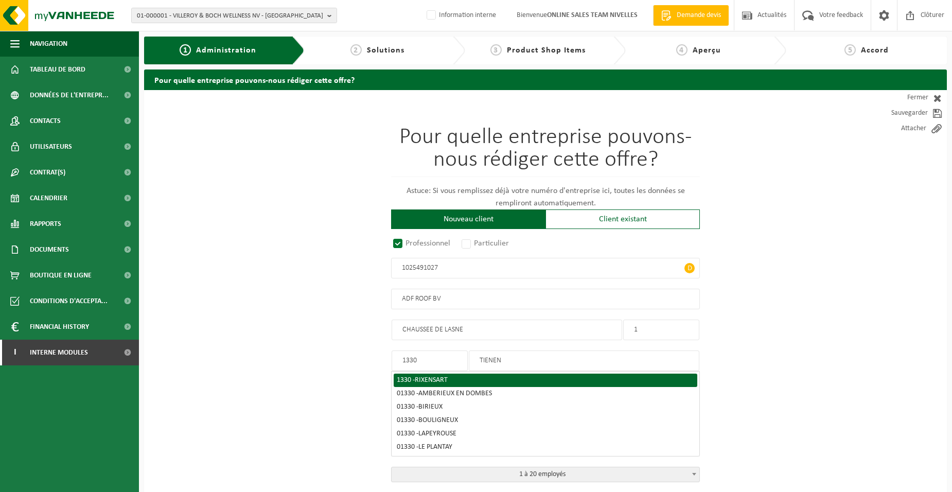
type input "1330"
click at [441, 378] on span "RIXENSART" at bounding box center [431, 380] width 33 height 8
type input "RIXENSART"
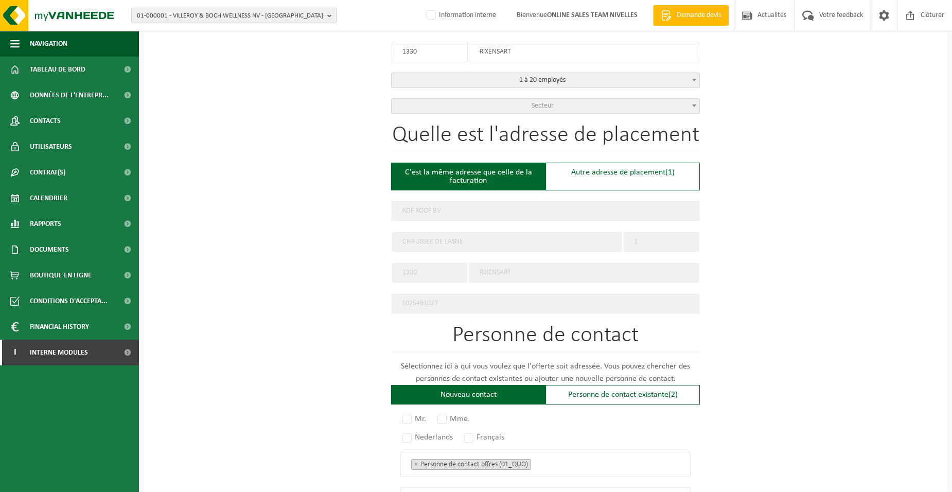
scroll to position [463, 0]
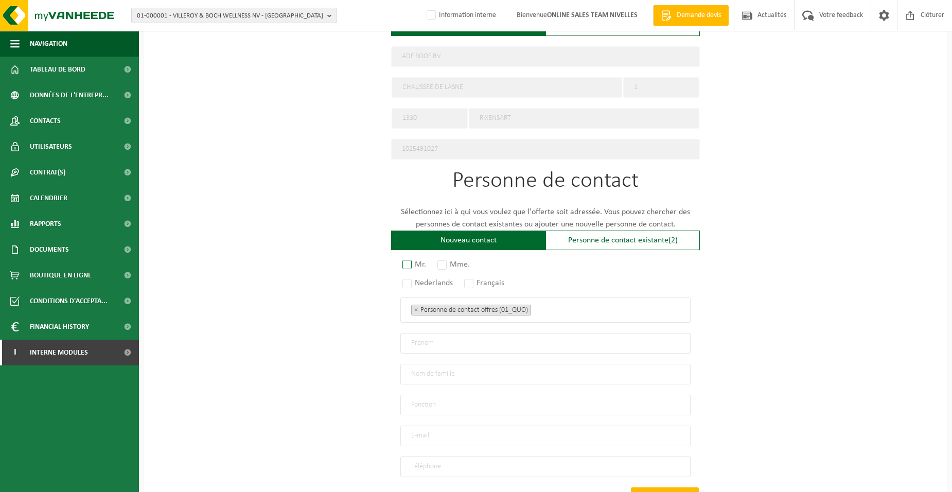
click at [424, 259] on label "Mr." at bounding box center [414, 264] width 29 height 14
radio input "true"
click at [482, 276] on label "Français" at bounding box center [484, 283] width 45 height 14
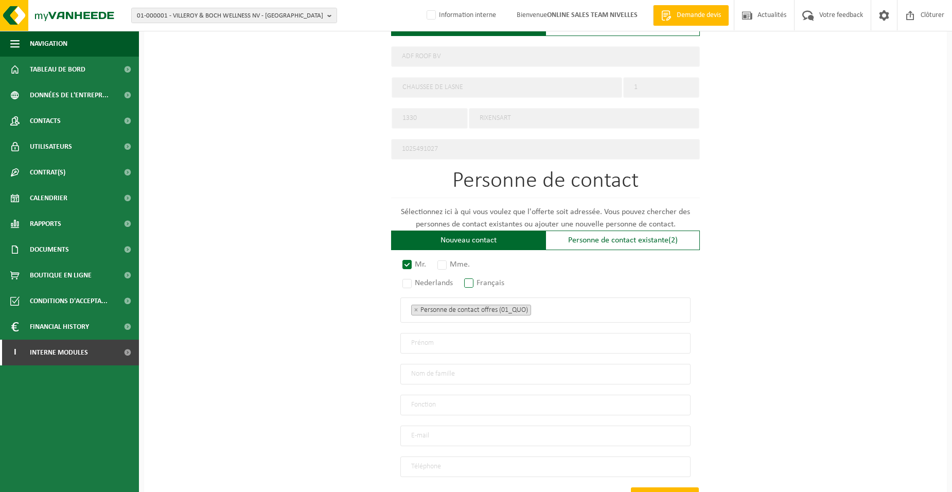
radio input "true"
click at [553, 303] on ul "× Personne de contact offres (01_QUO)" at bounding box center [545, 309] width 269 height 13
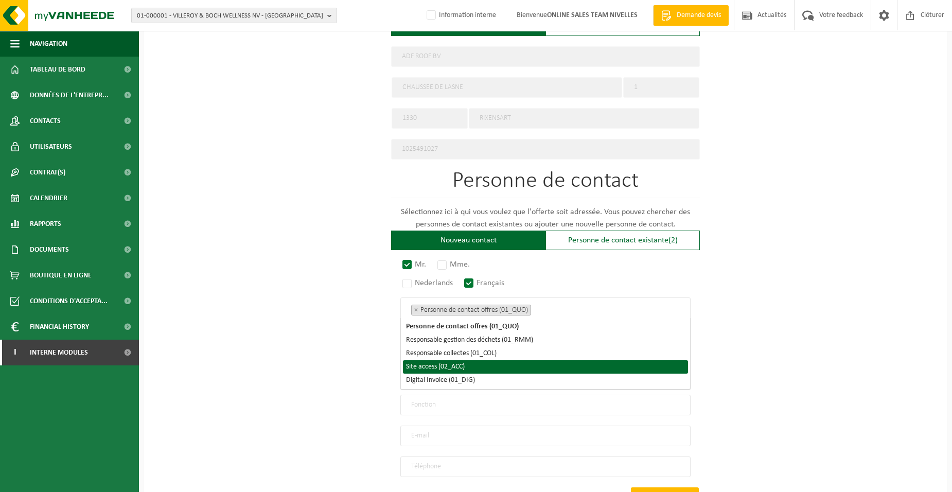
click at [461, 362] on li "Site access (02_ACC)" at bounding box center [545, 366] width 285 height 13
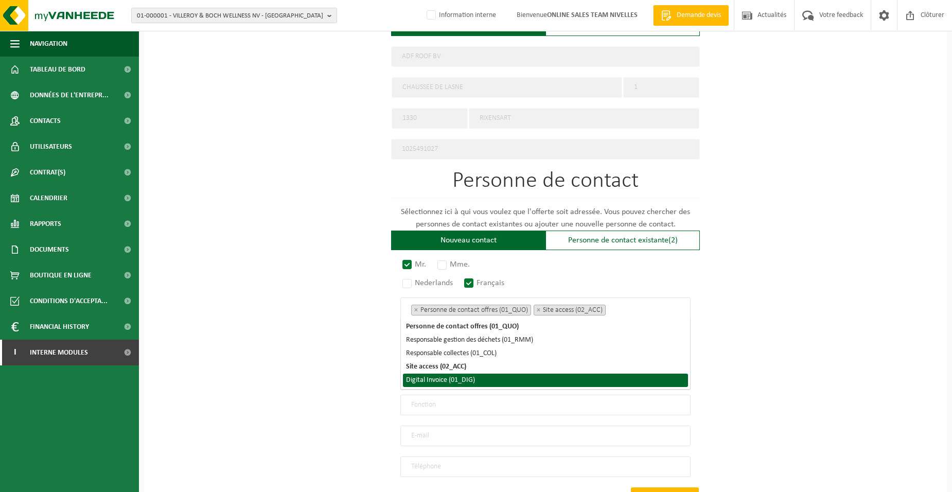
click at [462, 382] on li "Digital Invoice (01_DIG)" at bounding box center [545, 380] width 285 height 13
click at [309, 388] on div "Pour quelle entreprise pouvons-nous rédiger cette offre? Astuce: Si vous rempli…" at bounding box center [545, 104] width 803 height 954
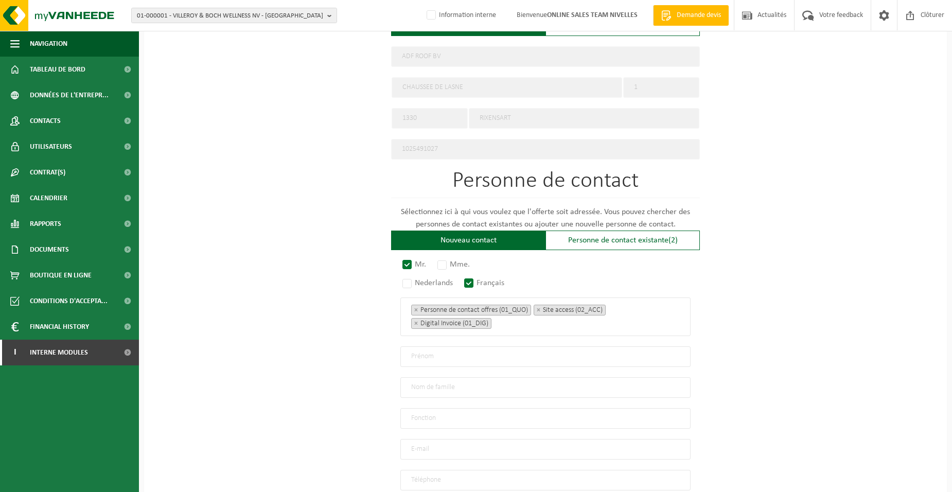
click at [418, 351] on input "text" at bounding box center [545, 356] width 290 height 21
type input "ALLAN"
click at [410, 380] on input "text" at bounding box center [545, 387] width 290 height 21
type input "FAYS"
click at [427, 418] on input "text" at bounding box center [545, 418] width 290 height 21
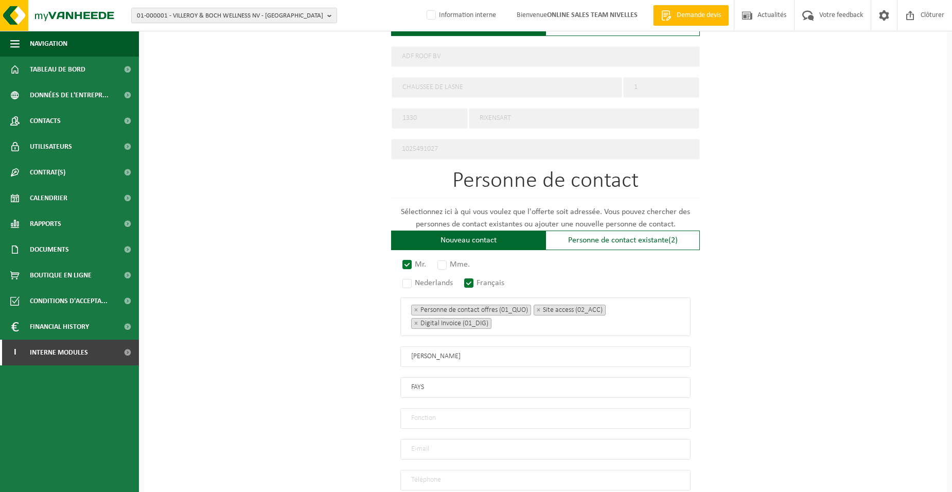
type input "Directeur"
click at [432, 448] on input "email" at bounding box center [545, 449] width 290 height 21
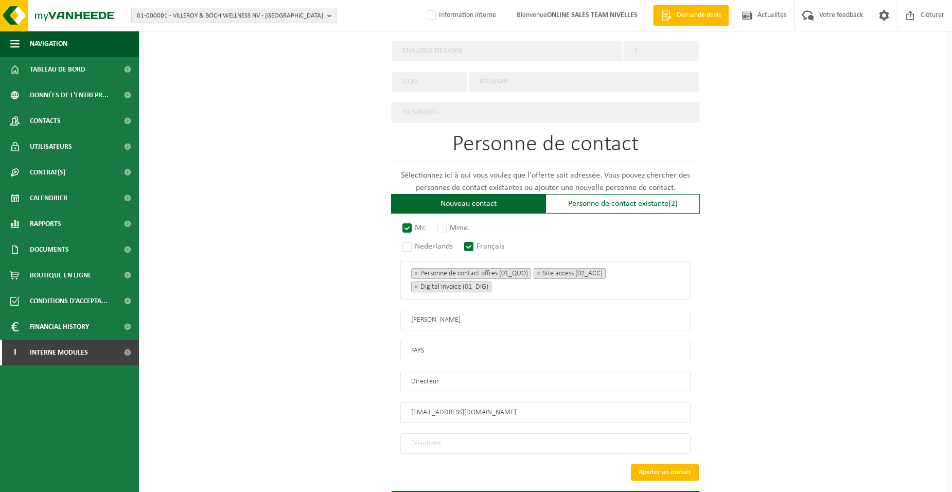
scroll to position [549, 0]
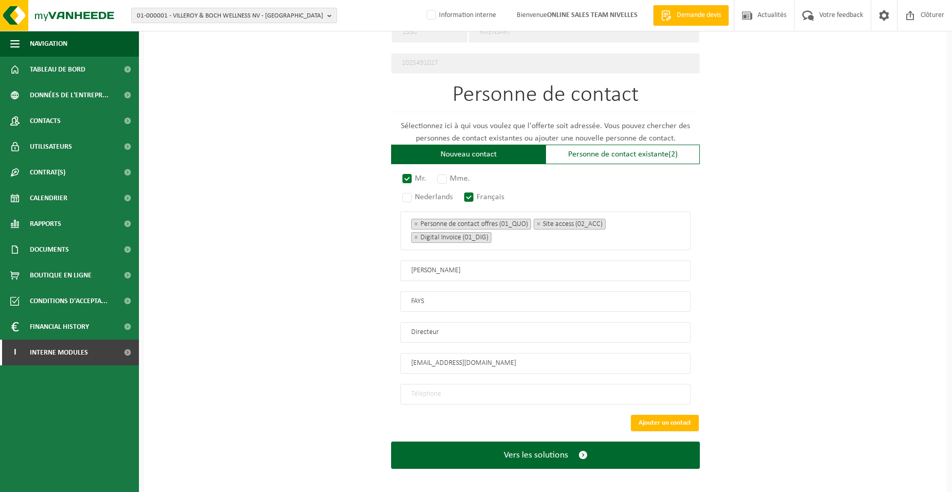
type input "ADFROOF@GMAIL.COM"
click at [418, 390] on input "tel" at bounding box center [545, 394] width 290 height 21
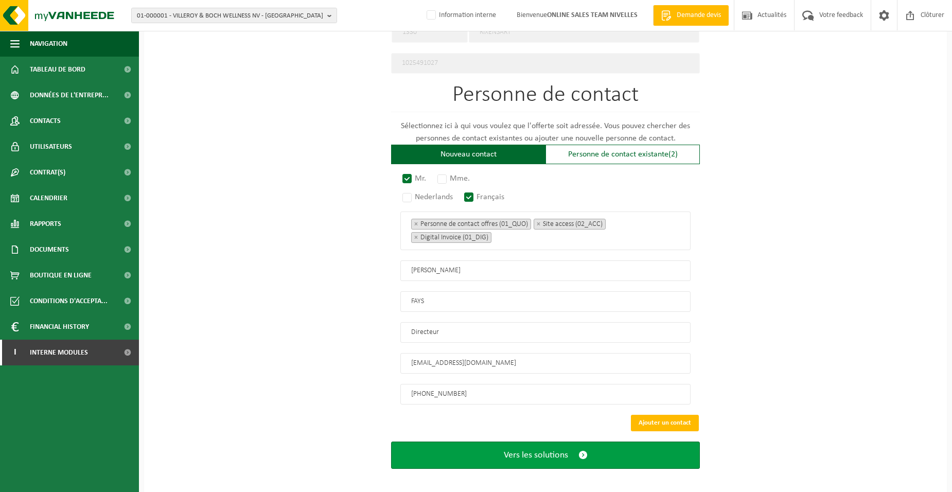
type input "+32 484 71 07 97"
click at [451, 442] on button "Vers les solutions" at bounding box center [545, 455] width 309 height 27
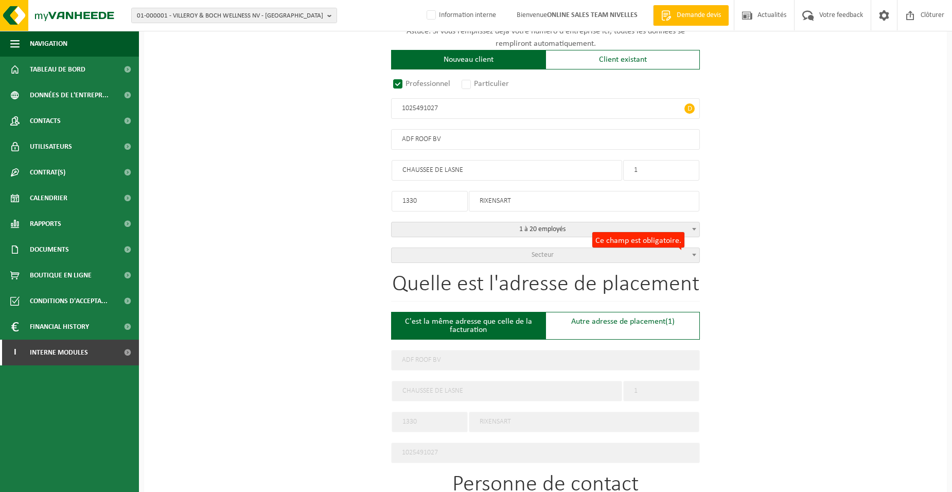
click at [513, 255] on span "Secteur" at bounding box center [546, 255] width 308 height 14
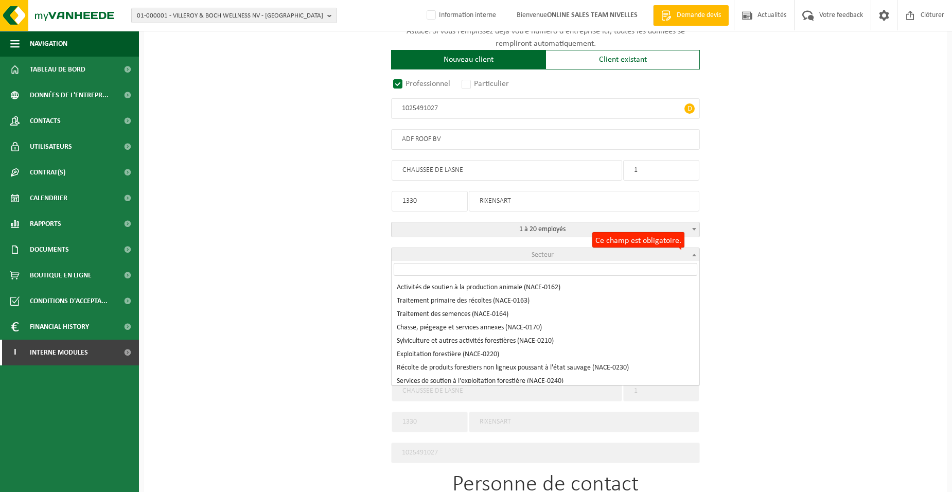
scroll to position [515, 0]
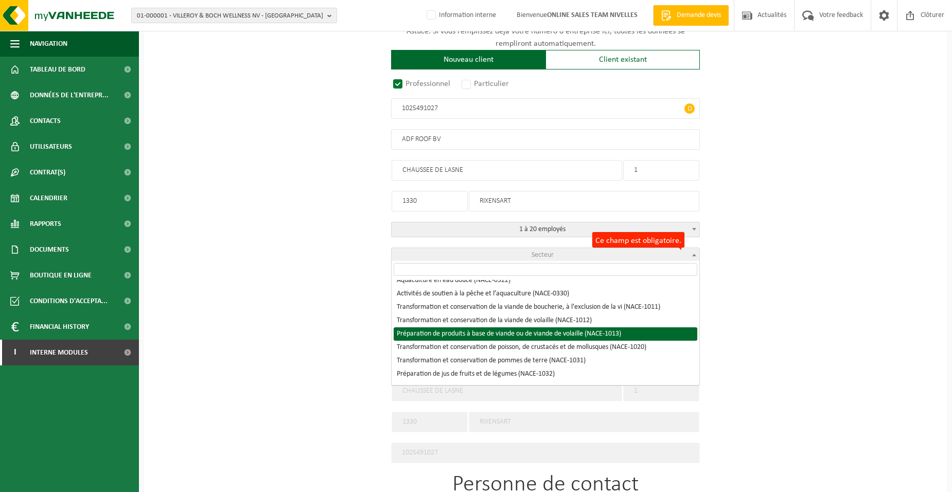
select select "NACE_1013"
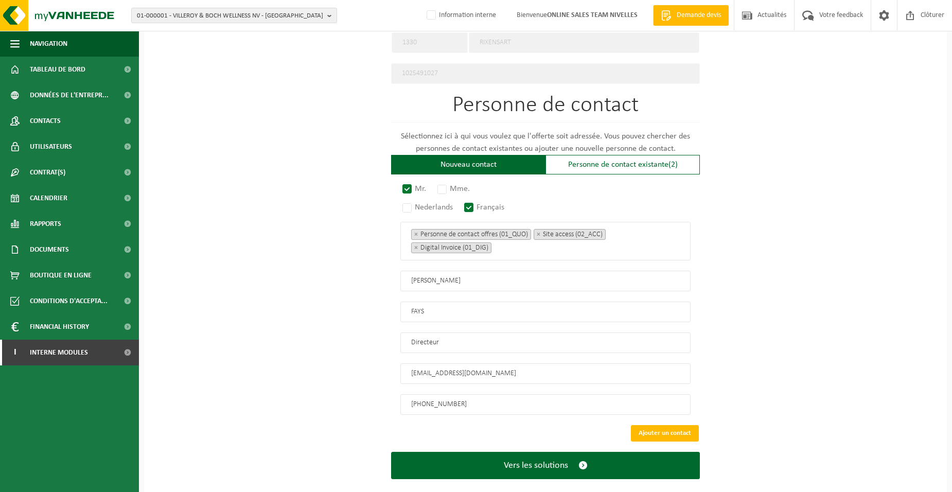
scroll to position [549, 0]
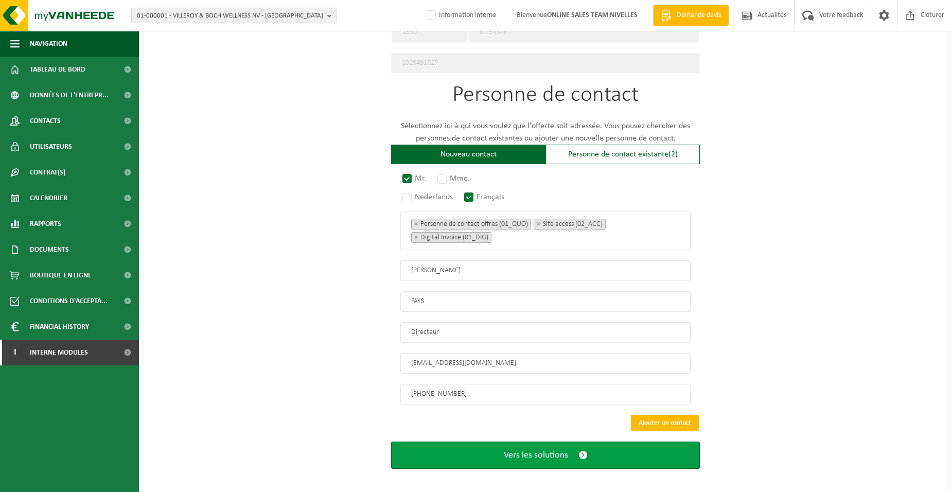
click at [432, 452] on button "Vers les solutions" at bounding box center [545, 455] width 309 height 27
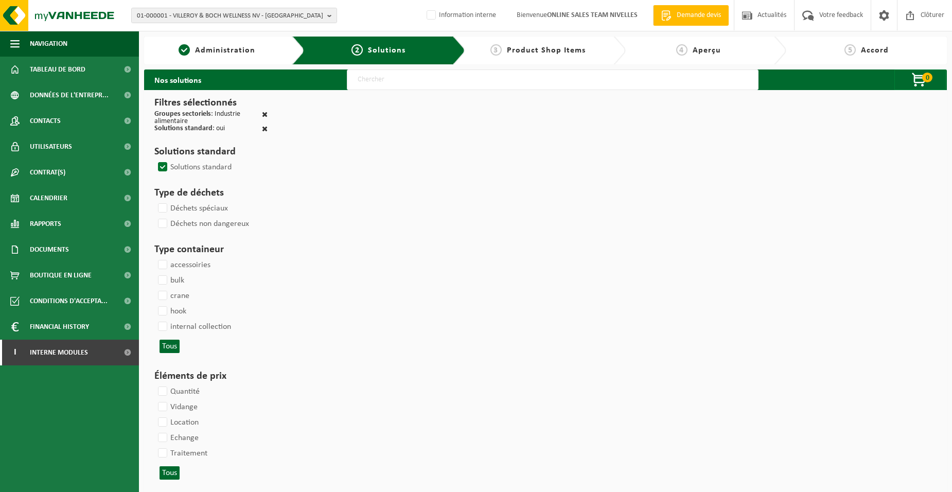
click at [382, 87] on input "text" at bounding box center [553, 79] width 412 height 21
type input "000052"
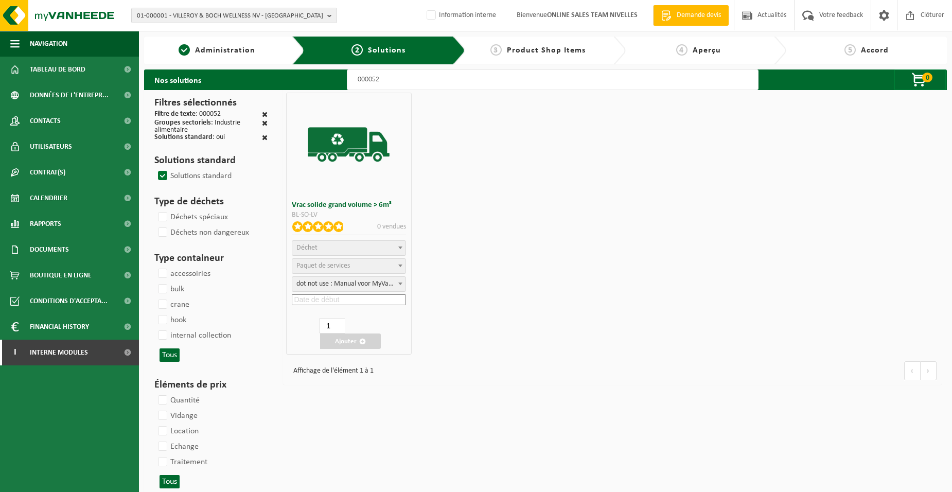
click at [314, 252] on span "Déchet" at bounding box center [306, 248] width 21 height 8
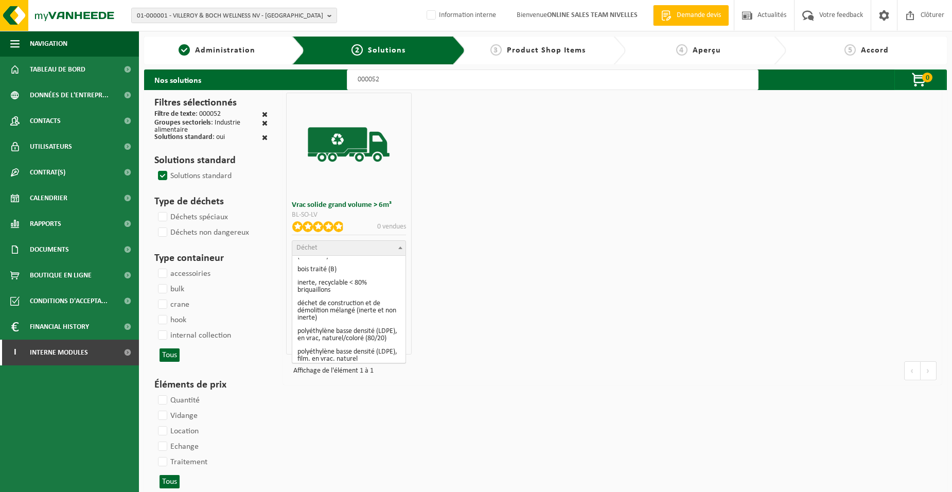
scroll to position [154, 0]
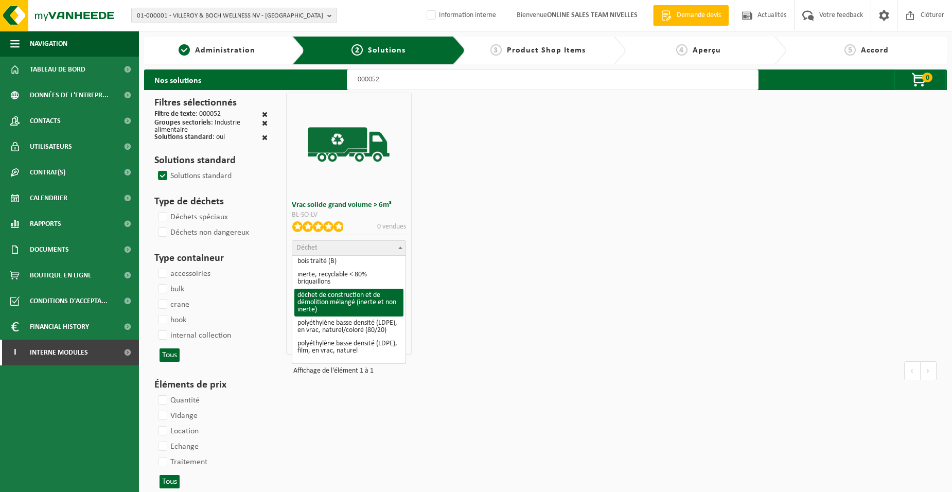
select select "31"
select select
select select "47"
select select "25"
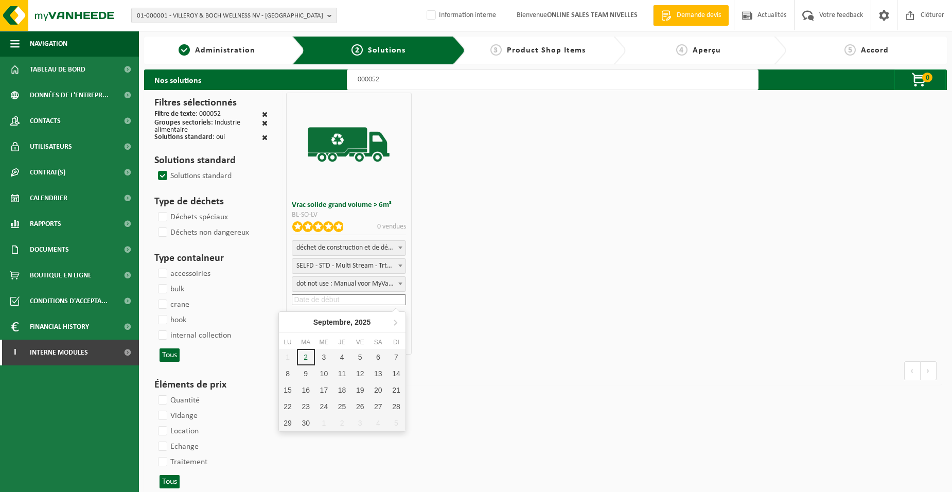
click at [315, 300] on input at bounding box center [349, 299] width 114 height 11
click at [322, 356] on div "3" at bounding box center [324, 357] width 18 height 16
type input "2025-09-03"
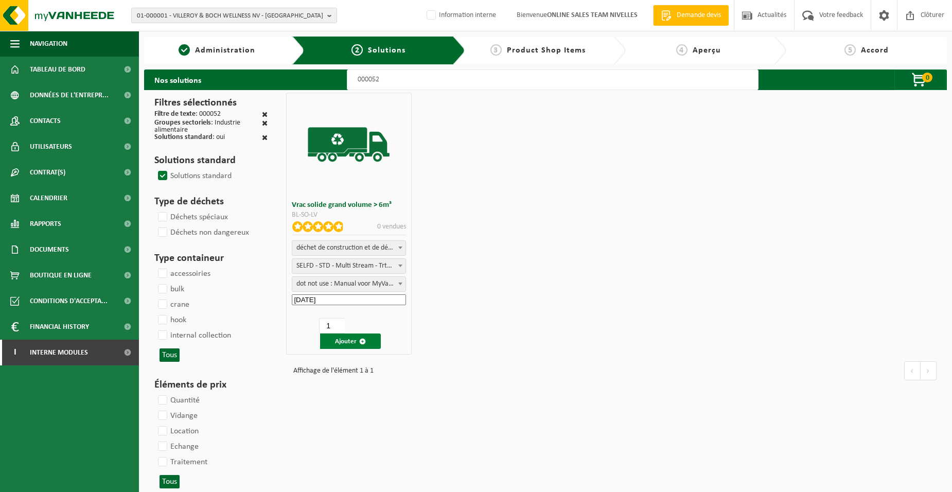
click at [354, 337] on button "Ajouter" at bounding box center [350, 341] width 61 height 15
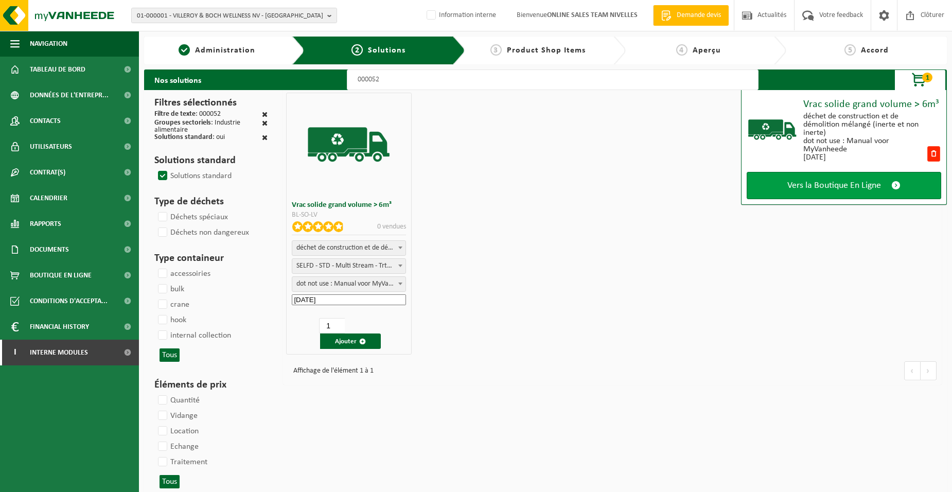
click at [768, 190] on link "Vers la Boutique En Ligne" at bounding box center [844, 185] width 195 height 27
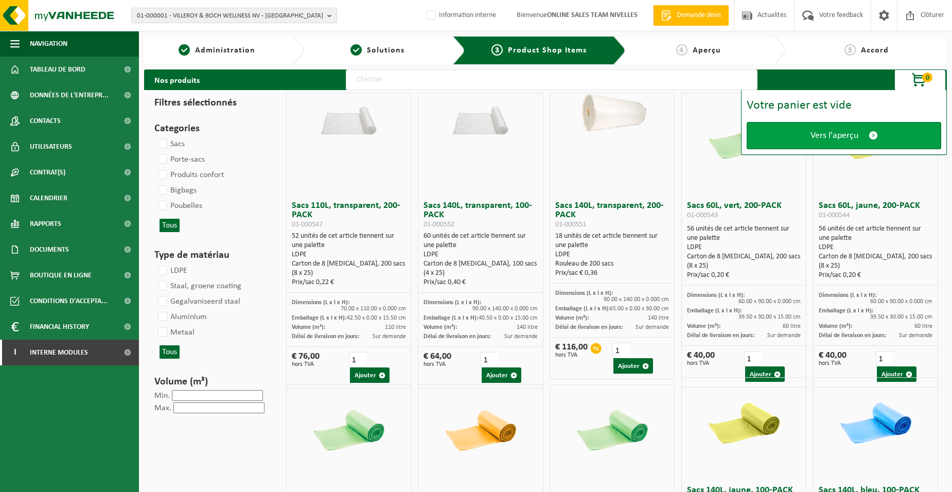
click at [786, 138] on link "Vers l'aperçu" at bounding box center [844, 135] width 195 height 27
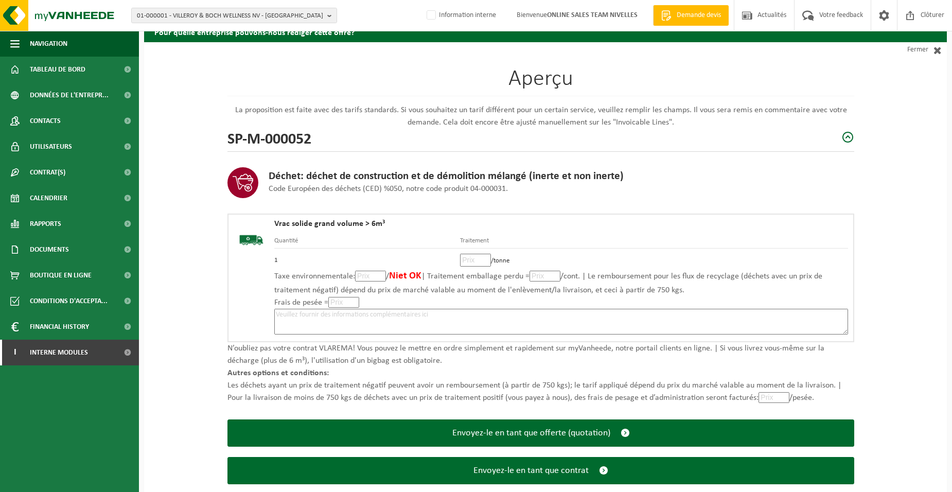
scroll to position [71, 0]
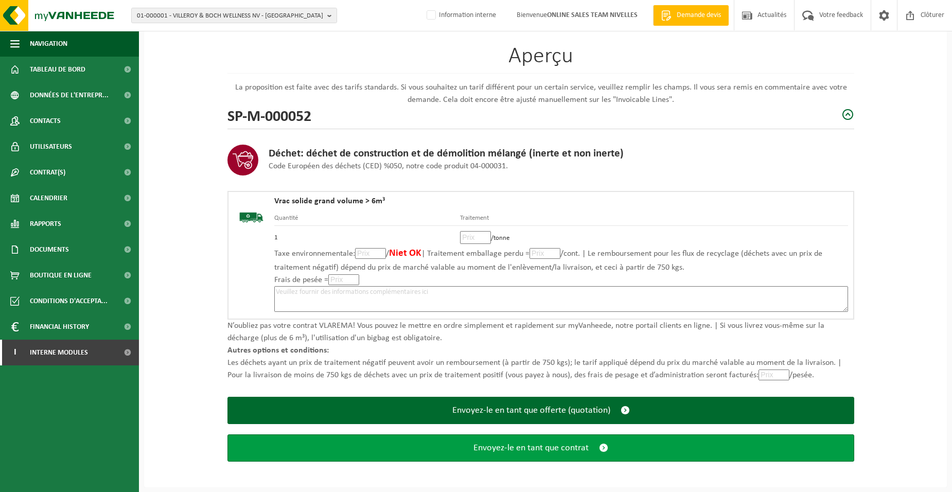
click at [554, 447] on span "Envoyez-le en tant que contrat" at bounding box center [531, 448] width 115 height 11
